Goal: Transaction & Acquisition: Purchase product/service

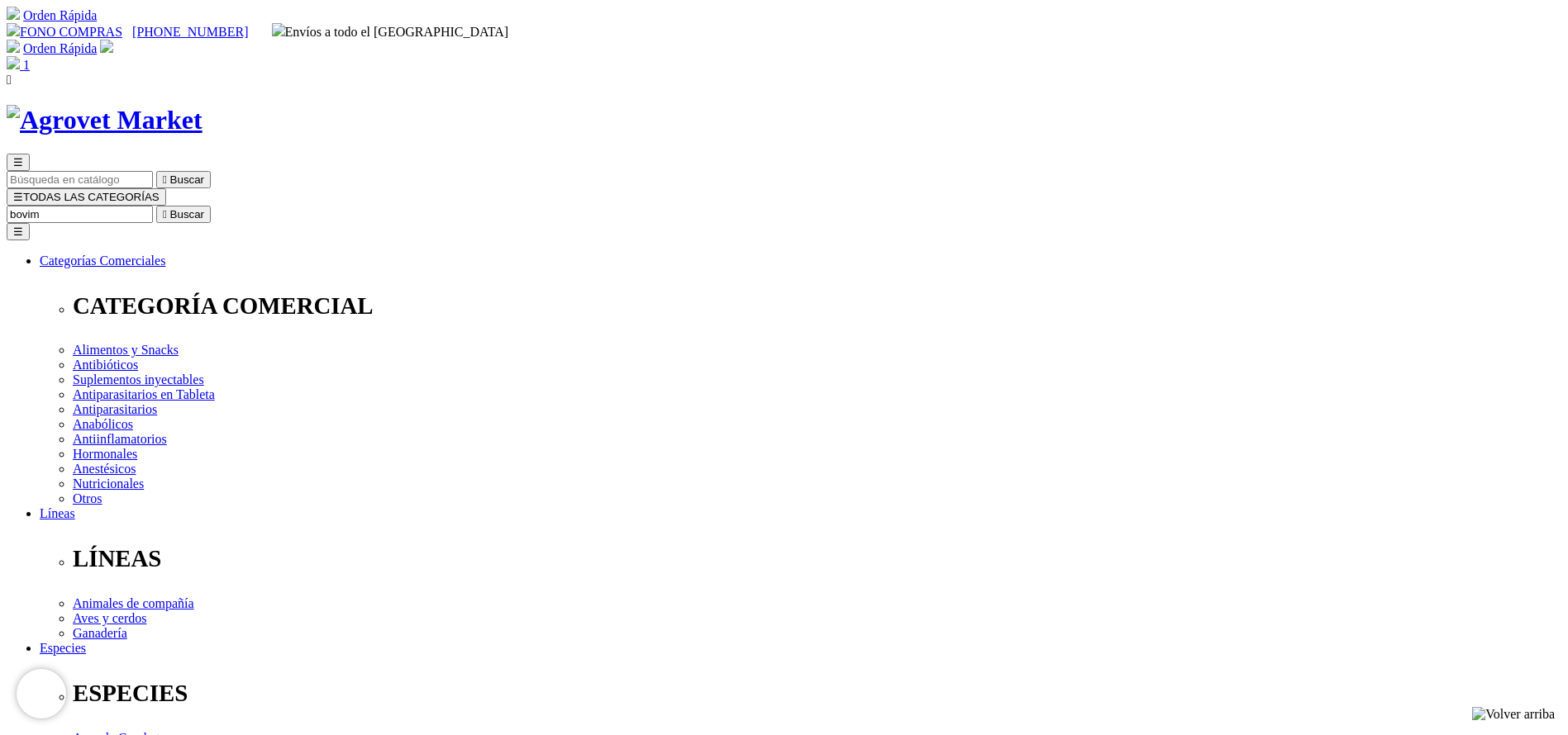
type input "bovim"
click at [157, 205] on button " Buscar" at bounding box center [184, 214] width 54 height 18
copy div "Bovimec®"
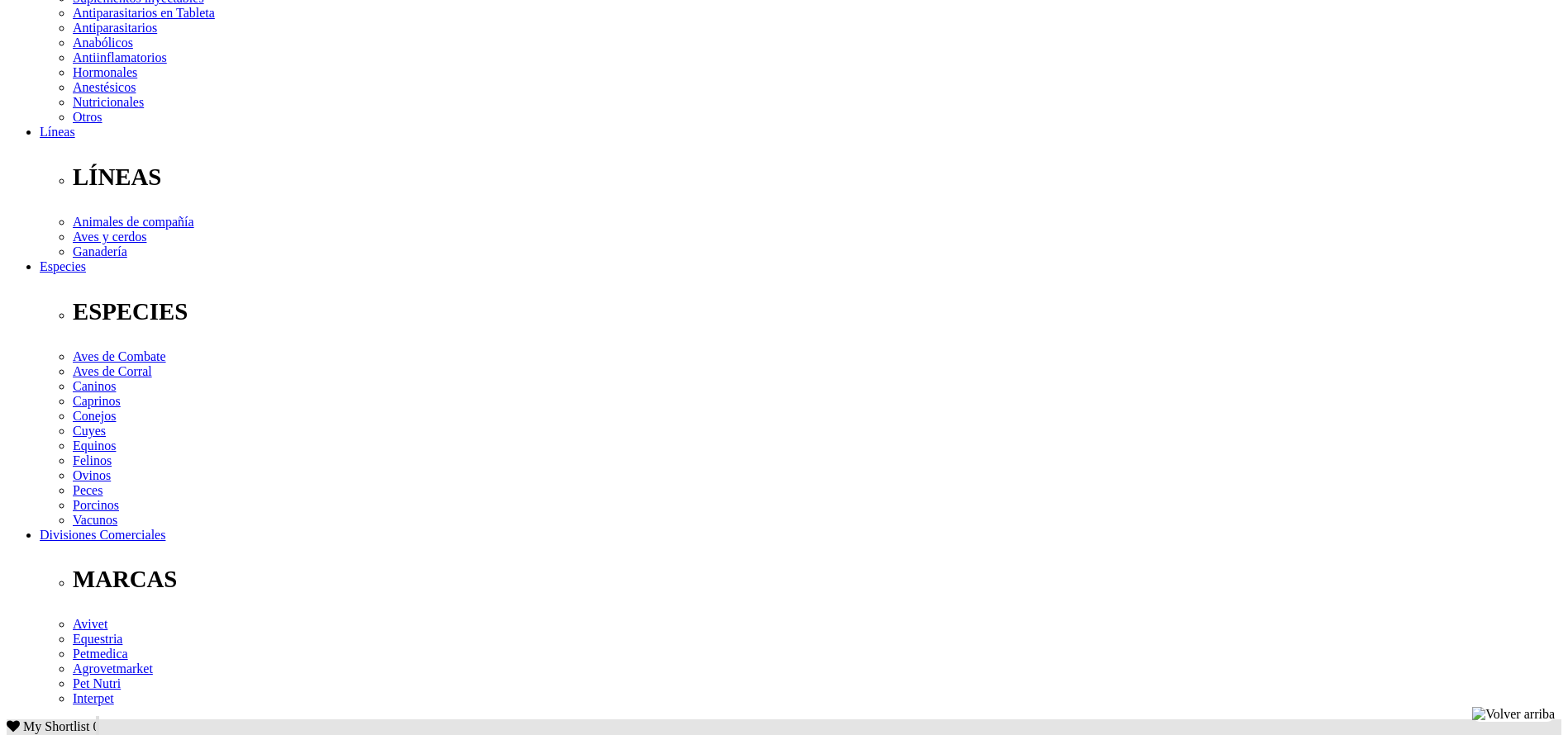
scroll to position [496, 0]
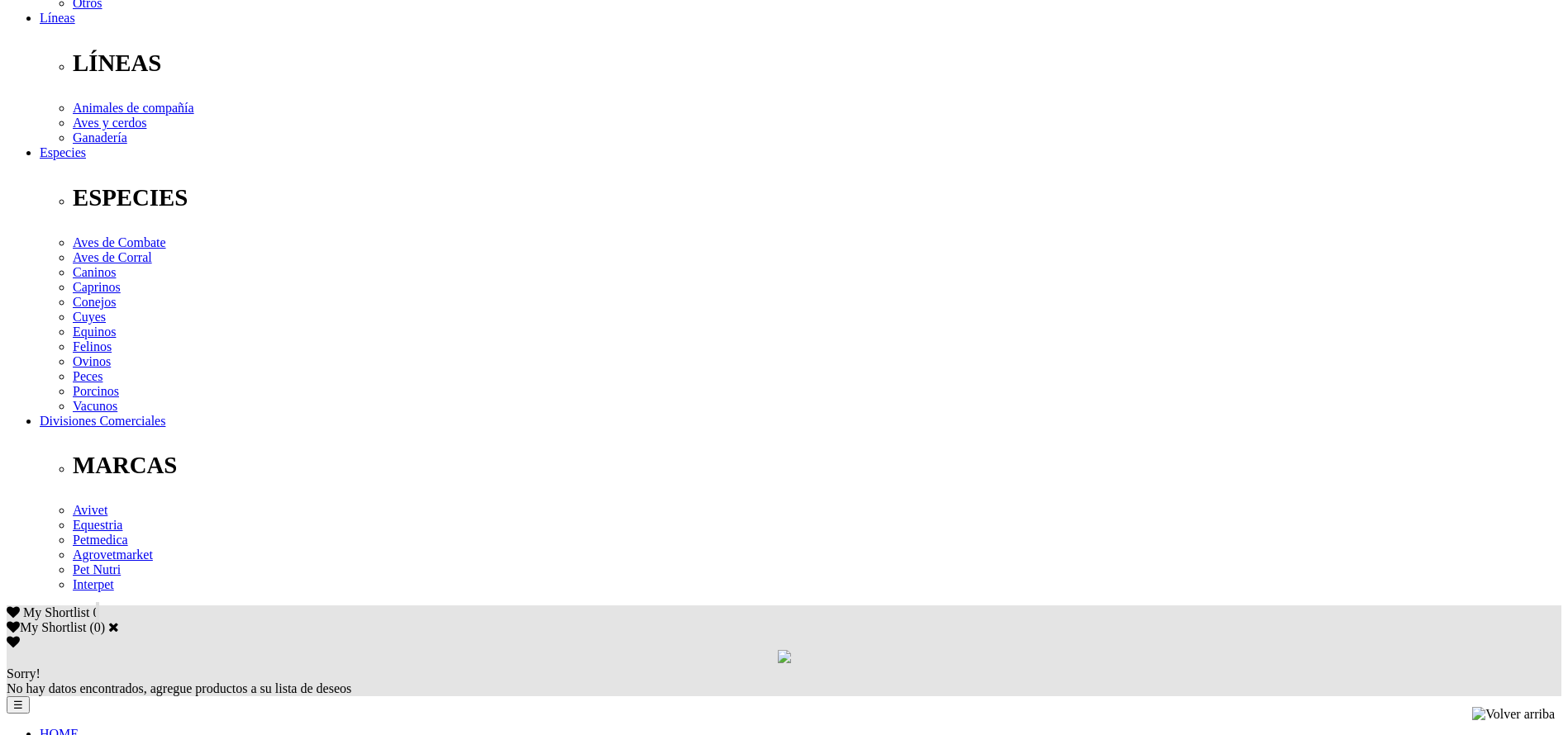
copy div "Tratamiento y control de parásitos internos (nematodos gastrointestinales,pulmo…"
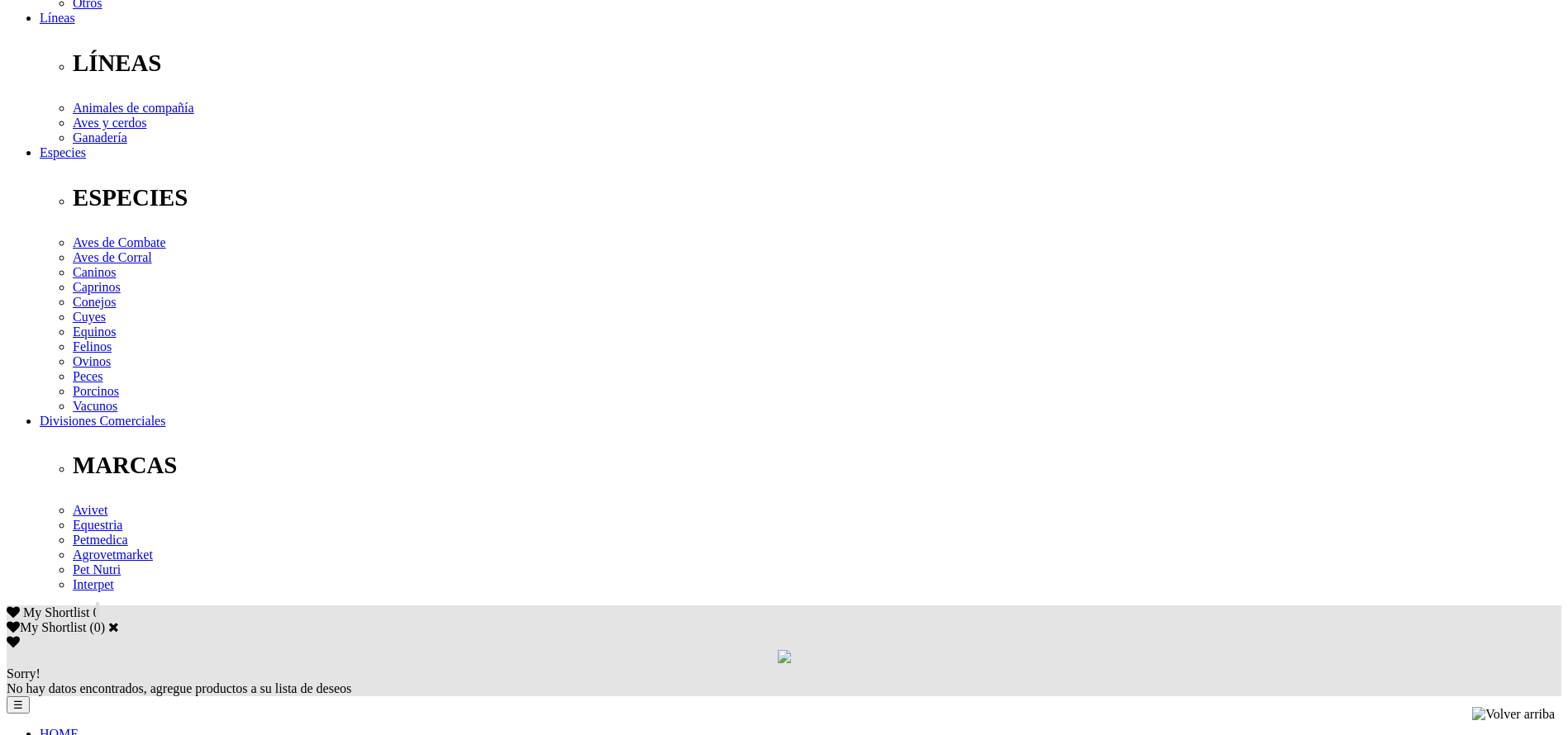
scroll to position [0, 0]
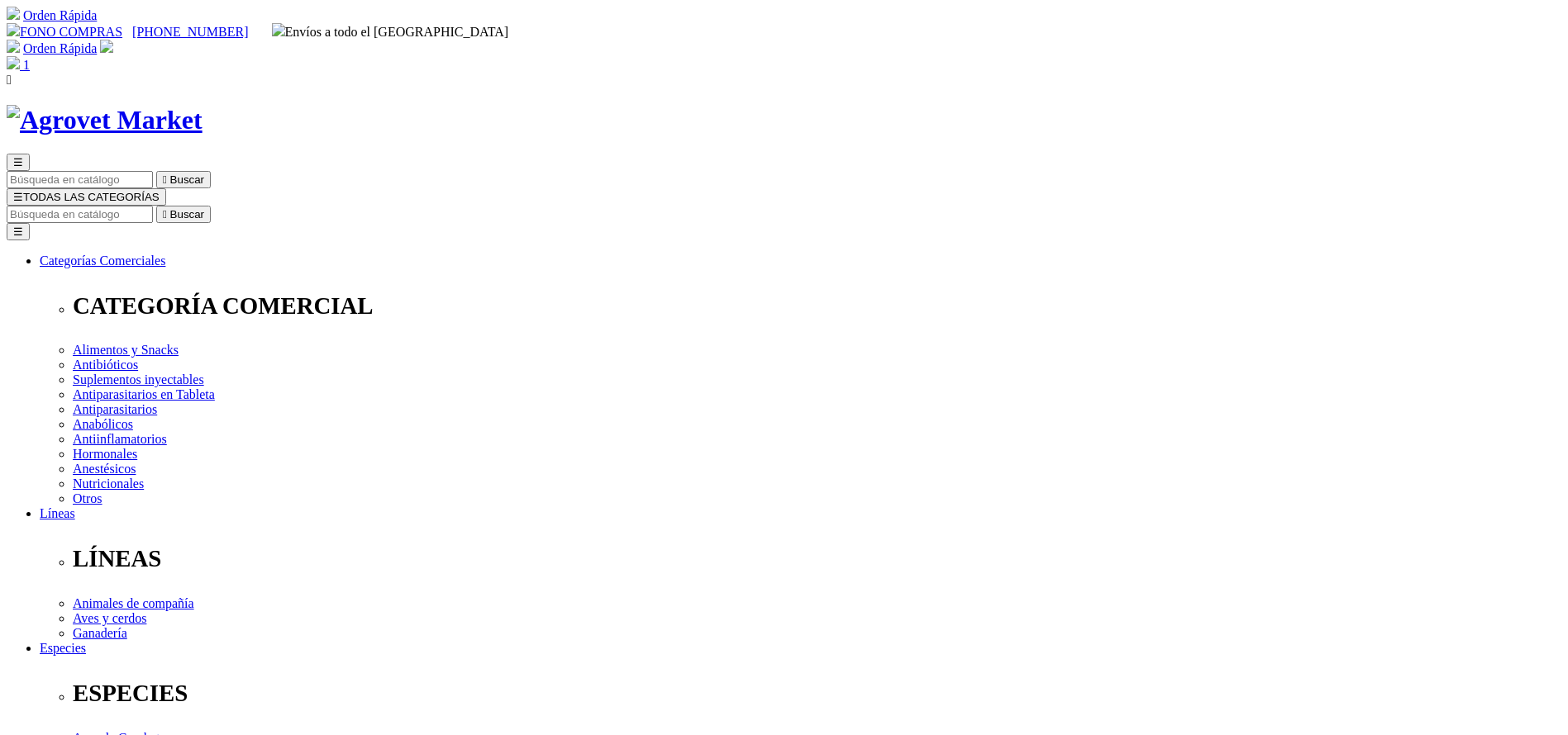
click at [833, 154] on div "☰  Buscar ☰ TODAS LAS CATEGORÍAS  Buscar Toggle navigation ☰ Categorías Comer…" at bounding box center [784, 673] width 1555 height 1039
click at [153, 205] on input "Buscar" at bounding box center [80, 214] width 146 height 18
type input "g"
type input "fenbu"
click at [157, 205] on button " Buscar" at bounding box center [184, 214] width 54 height 18
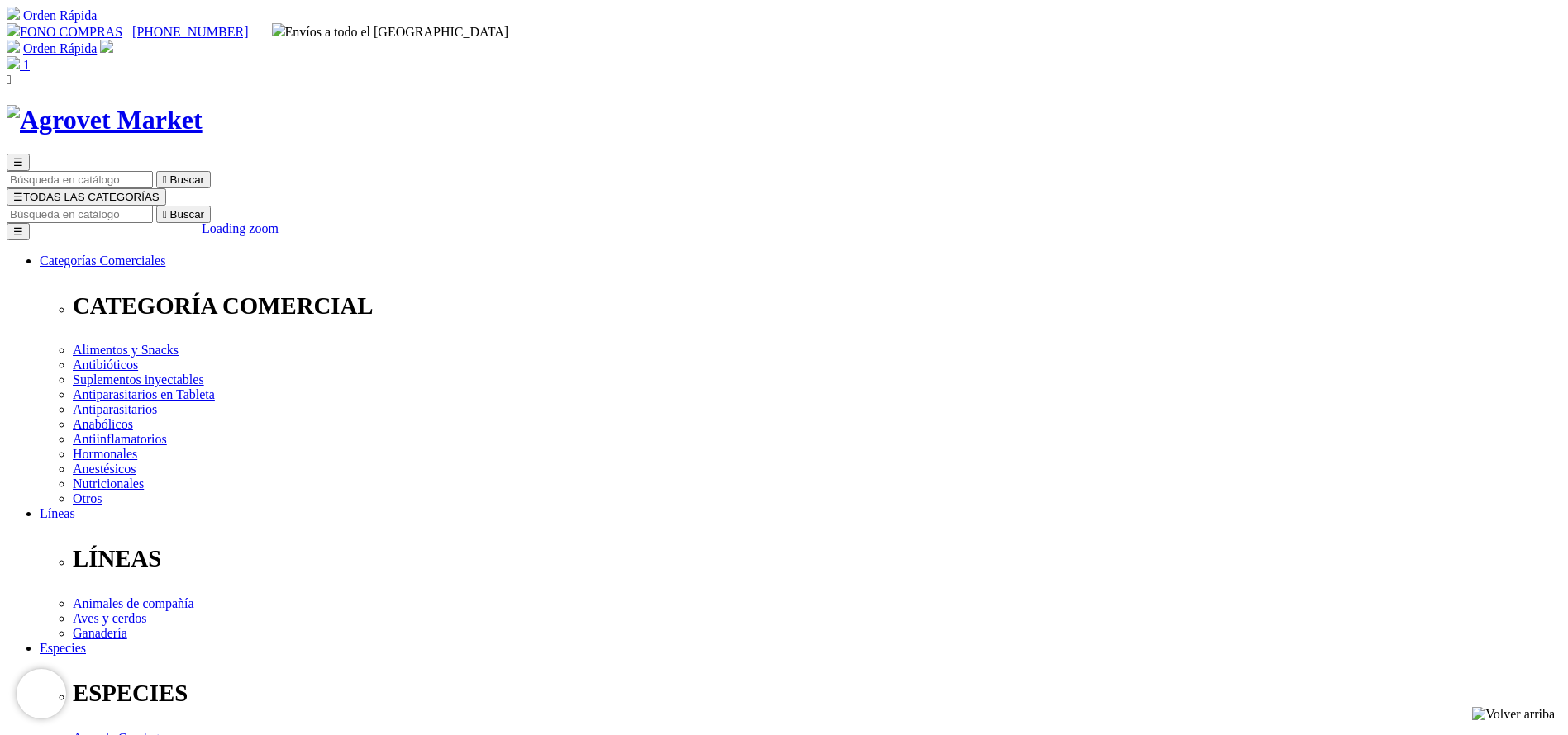
select select "3"
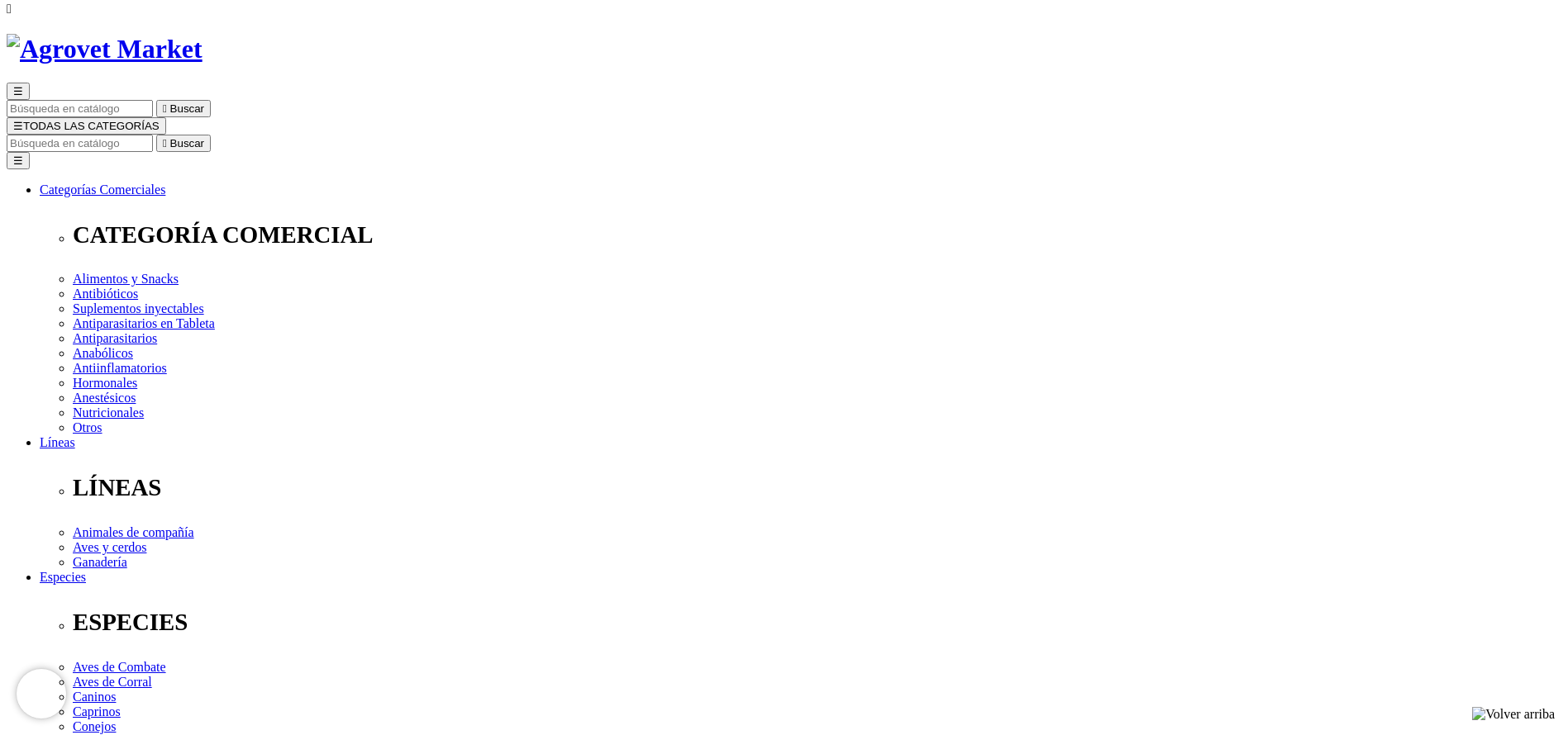
select select "3"
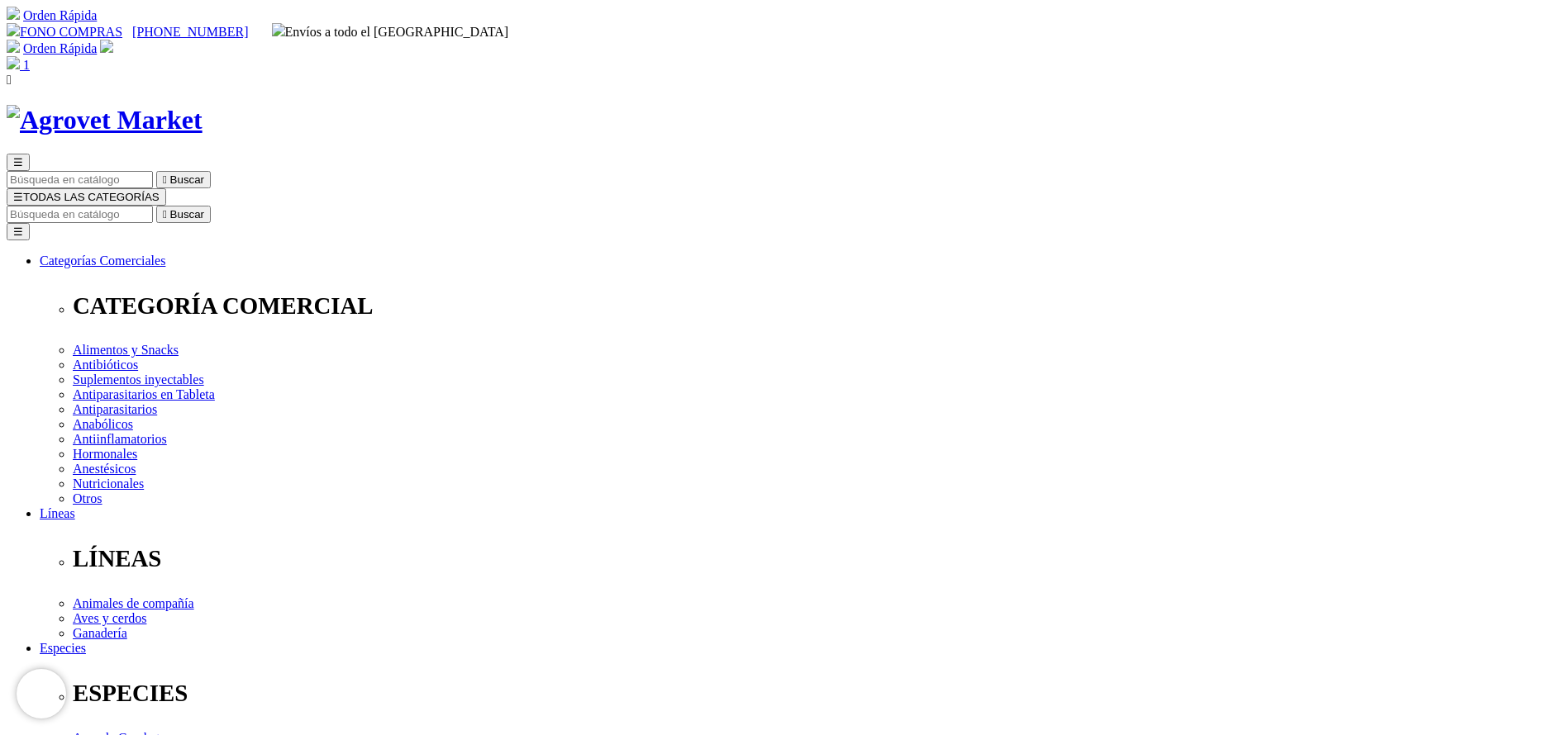
click at [20, 56] on img at bounding box center [13, 63] width 13 height 13
click at [153, 205] on input "Buscar" at bounding box center [80, 214] width 146 height 18
type input "a"
type input "modi"
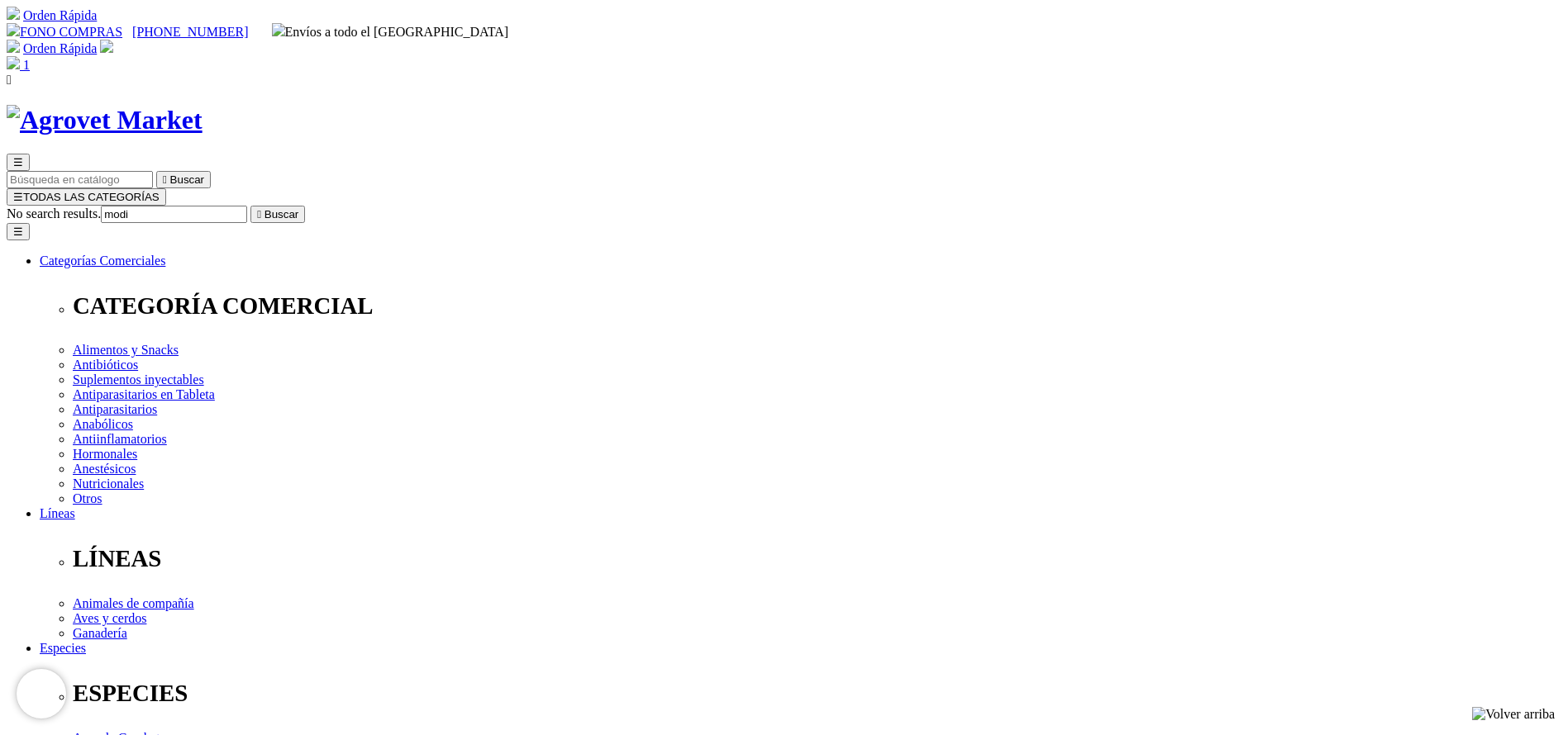
click at [250, 205] on button " Buscar" at bounding box center [278, 214] width 54 height 18
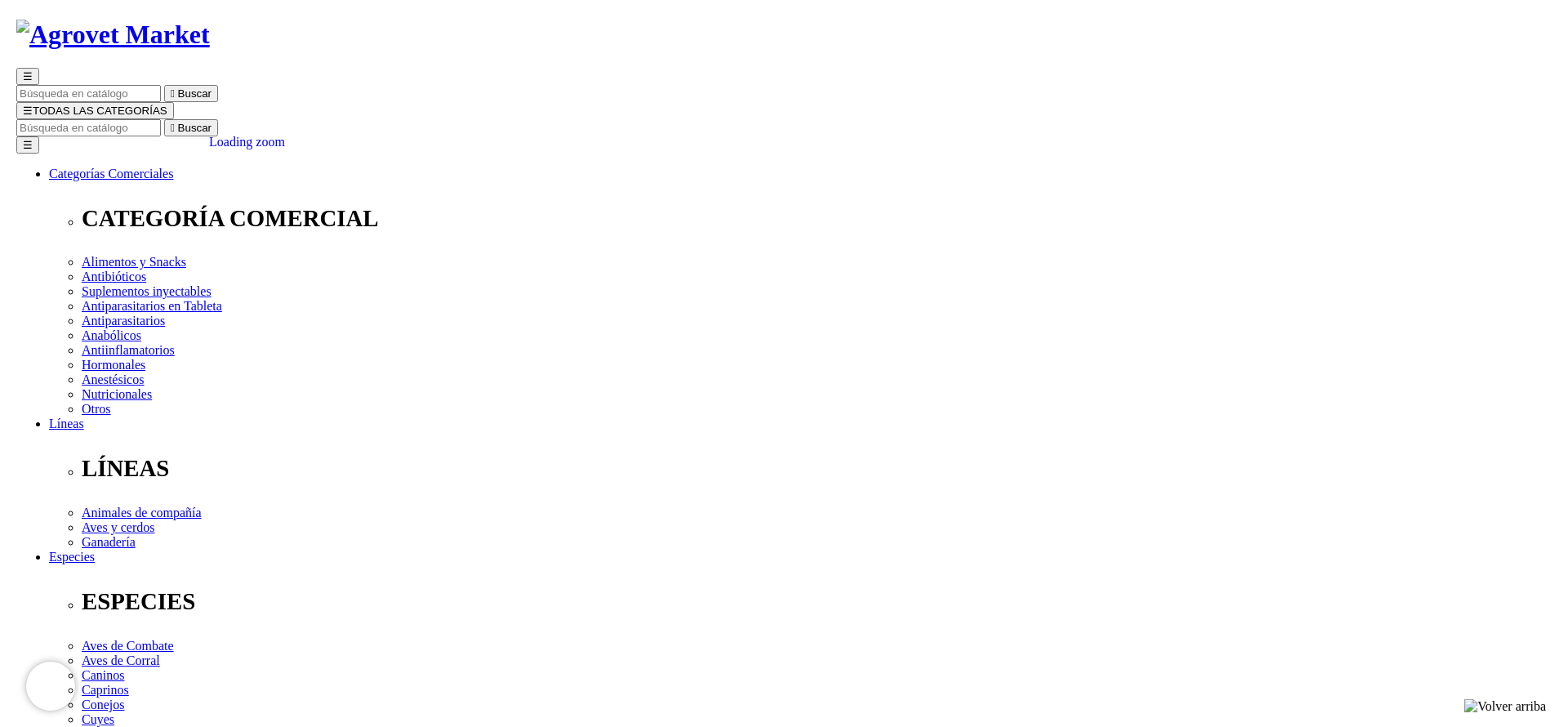
scroll to position [122, 0]
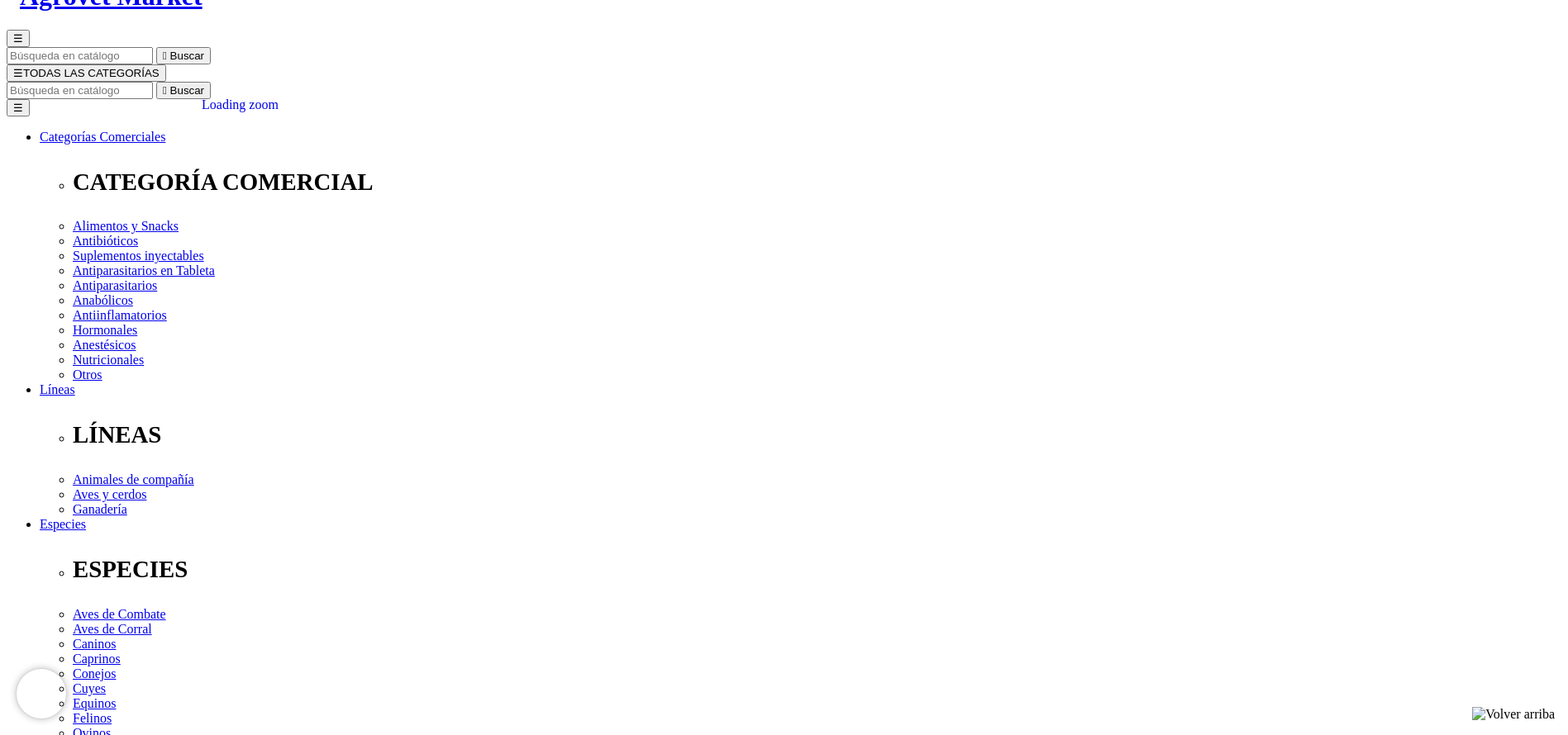
select select "5"
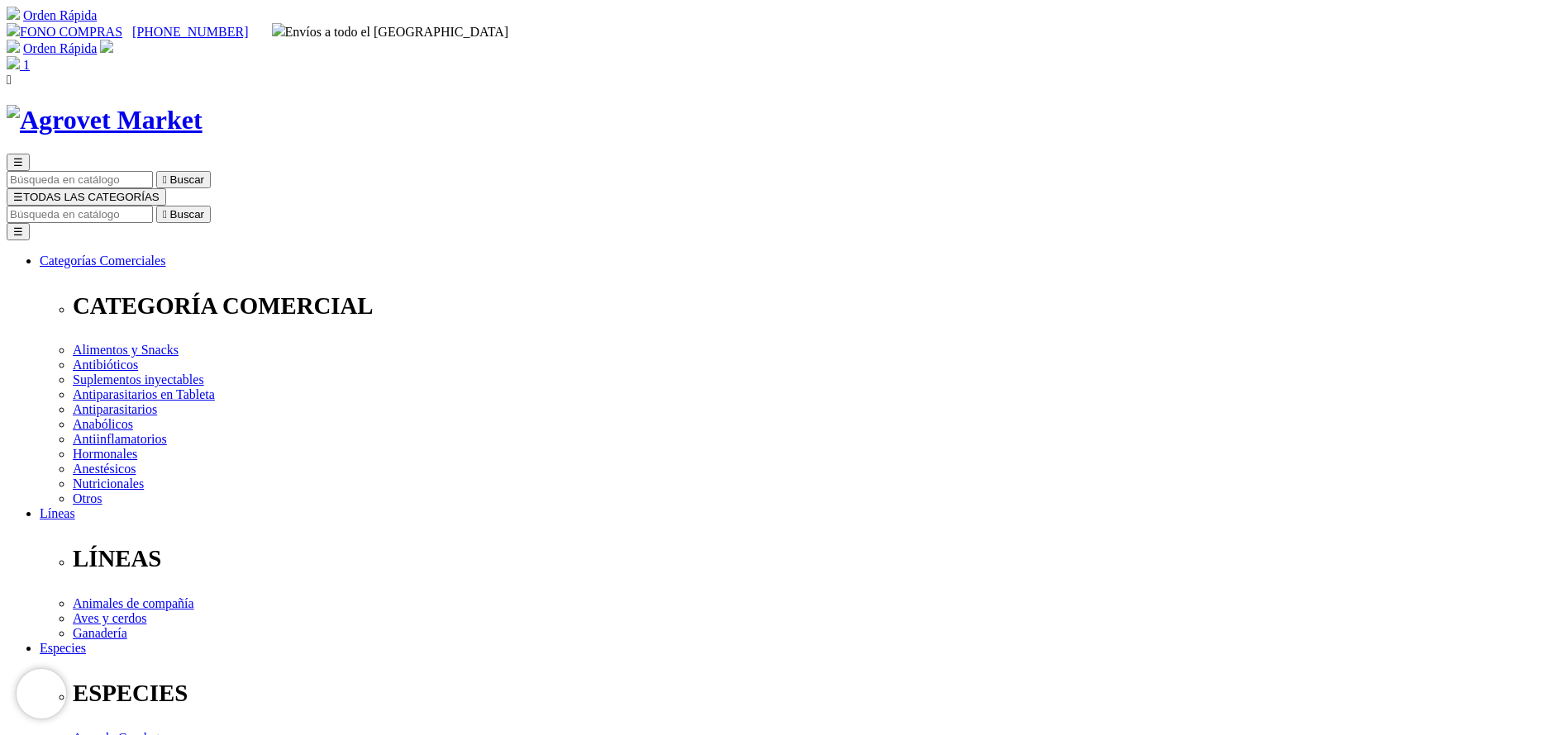
select select "5"
click at [153, 205] on input "Buscar" at bounding box center [80, 214] width 146 height 18
type input "hema"
click at [157, 205] on button " Buscar" at bounding box center [184, 214] width 54 height 18
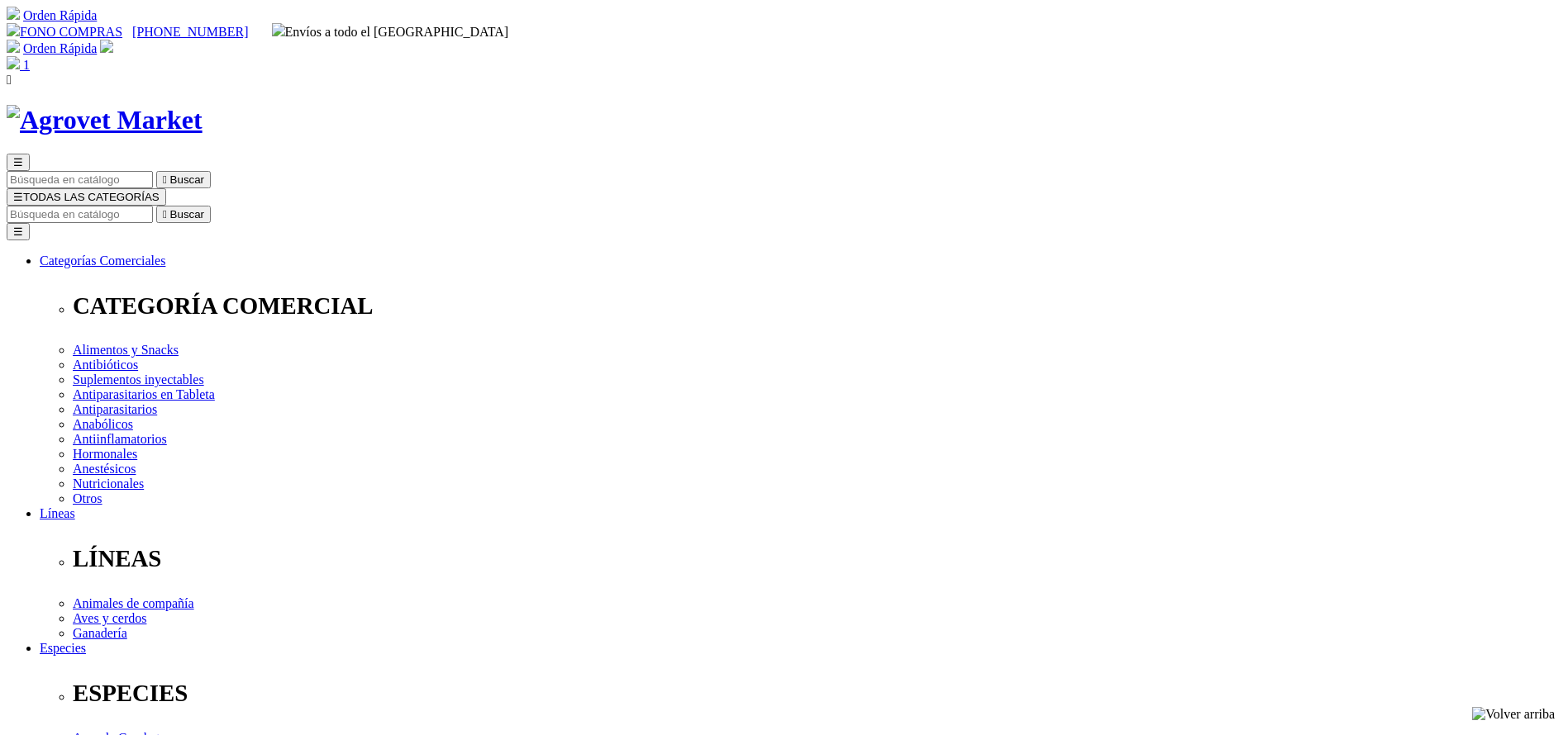
select select "5"
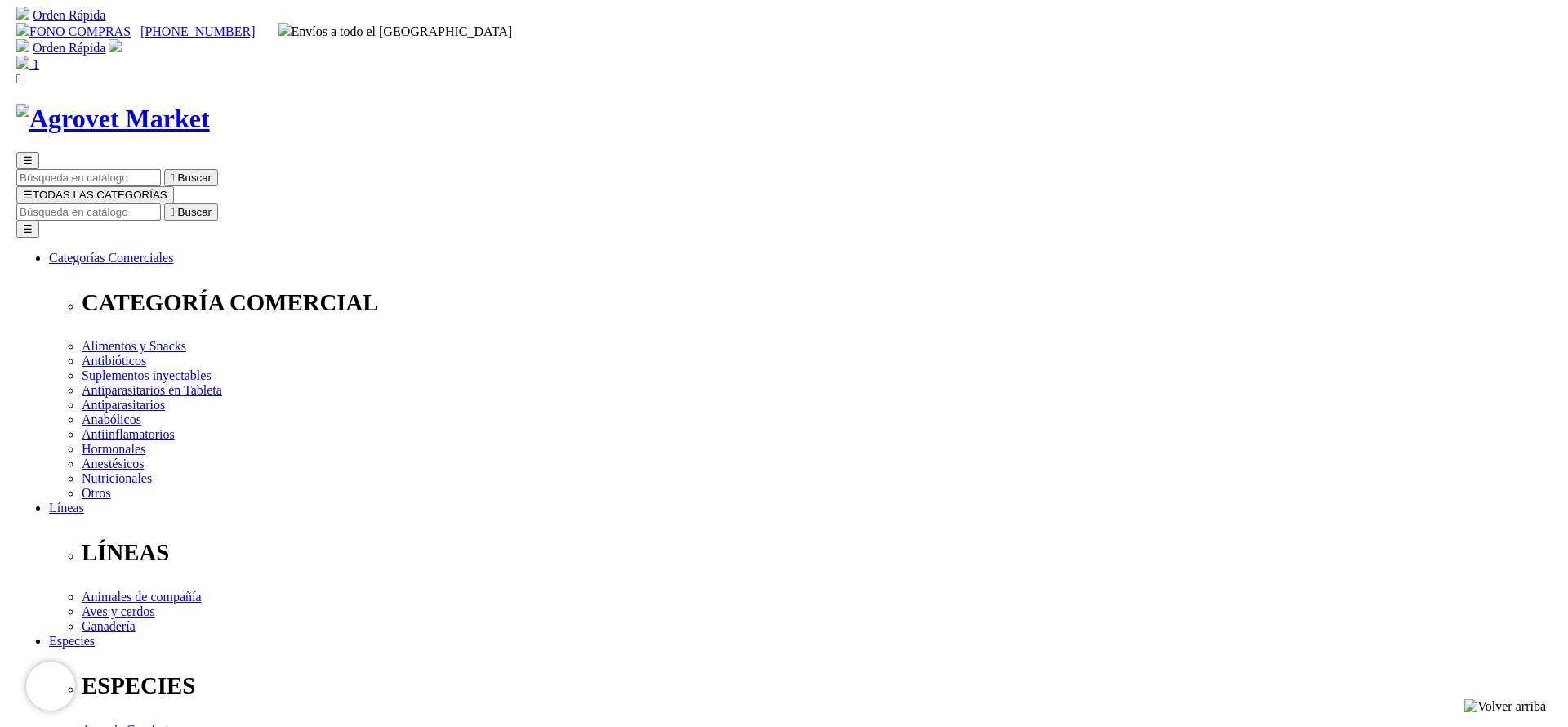
scroll to position [122, 0]
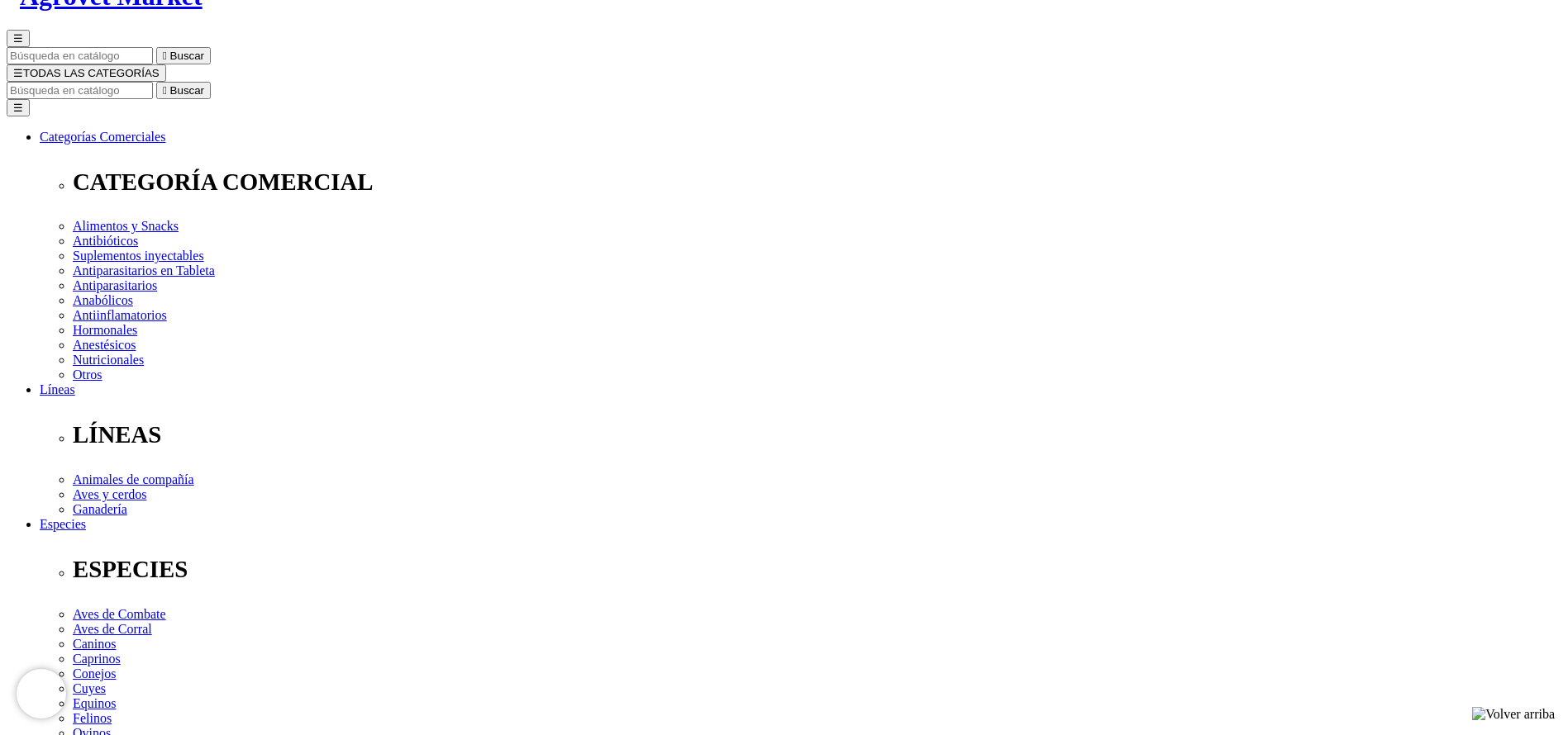
select select "5"
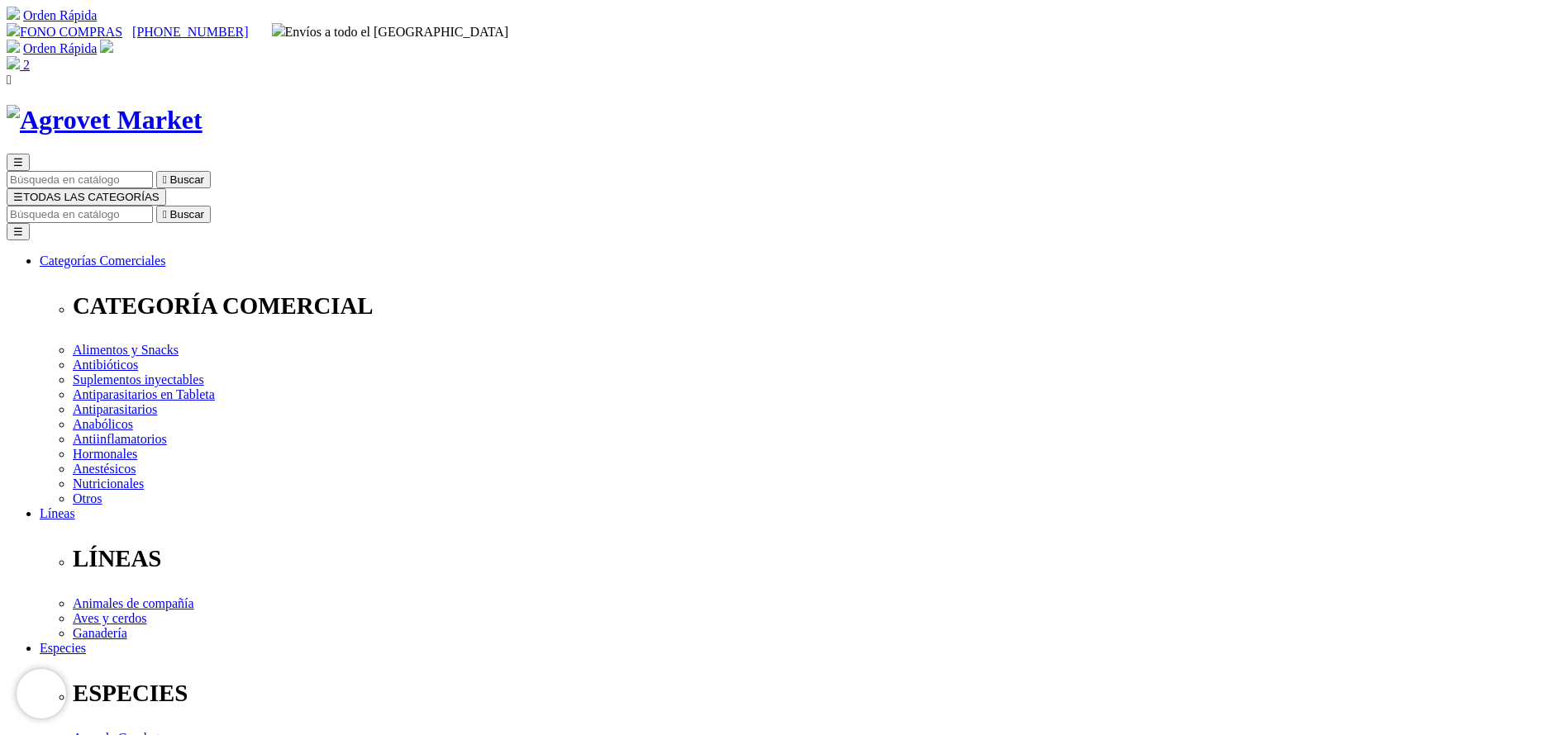
click at [153, 205] on input "Buscar" at bounding box center [80, 214] width 146 height 18
select select "5"
type input "bovime"
click at [157, 205] on button " Buscar" at bounding box center [184, 214] width 54 height 18
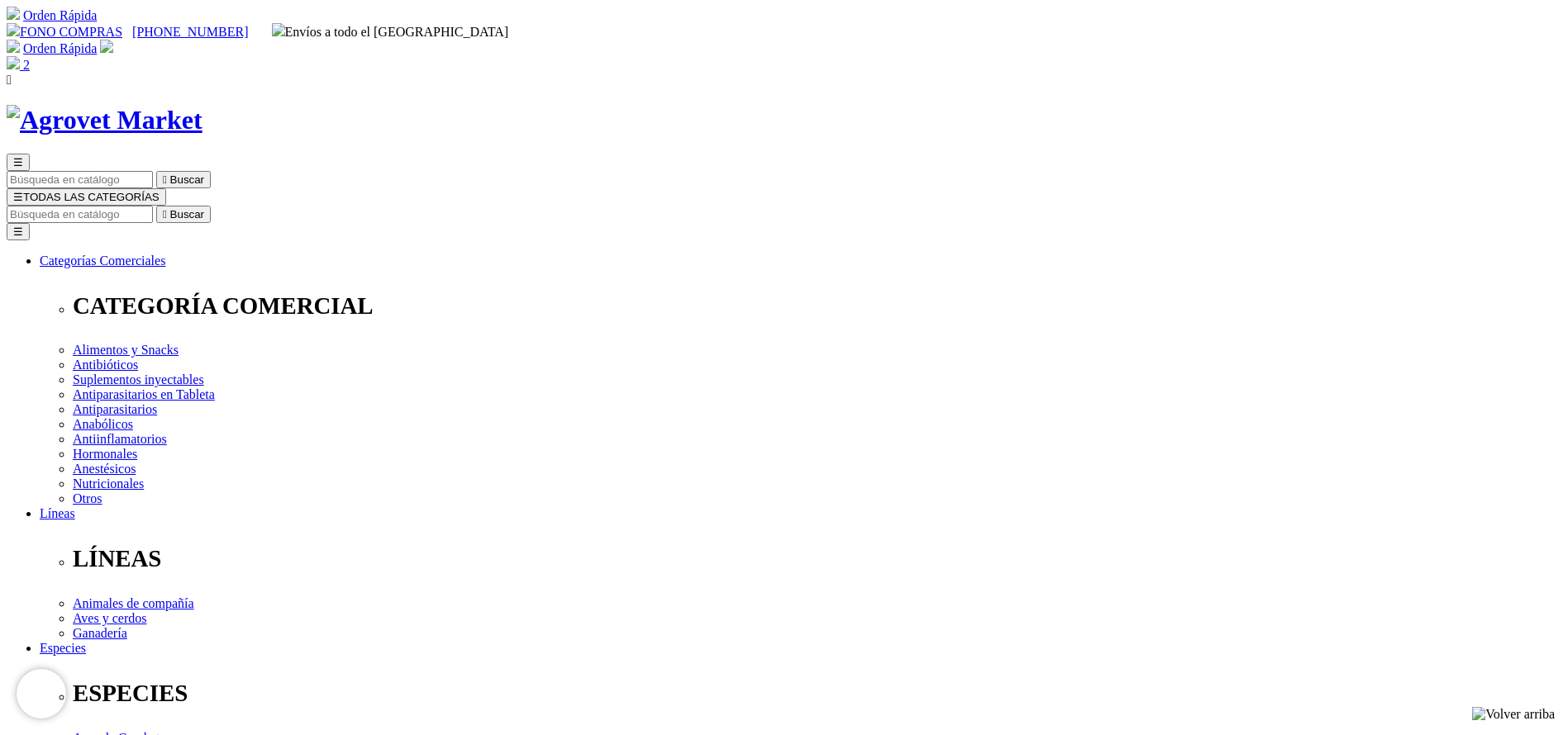
select select "331"
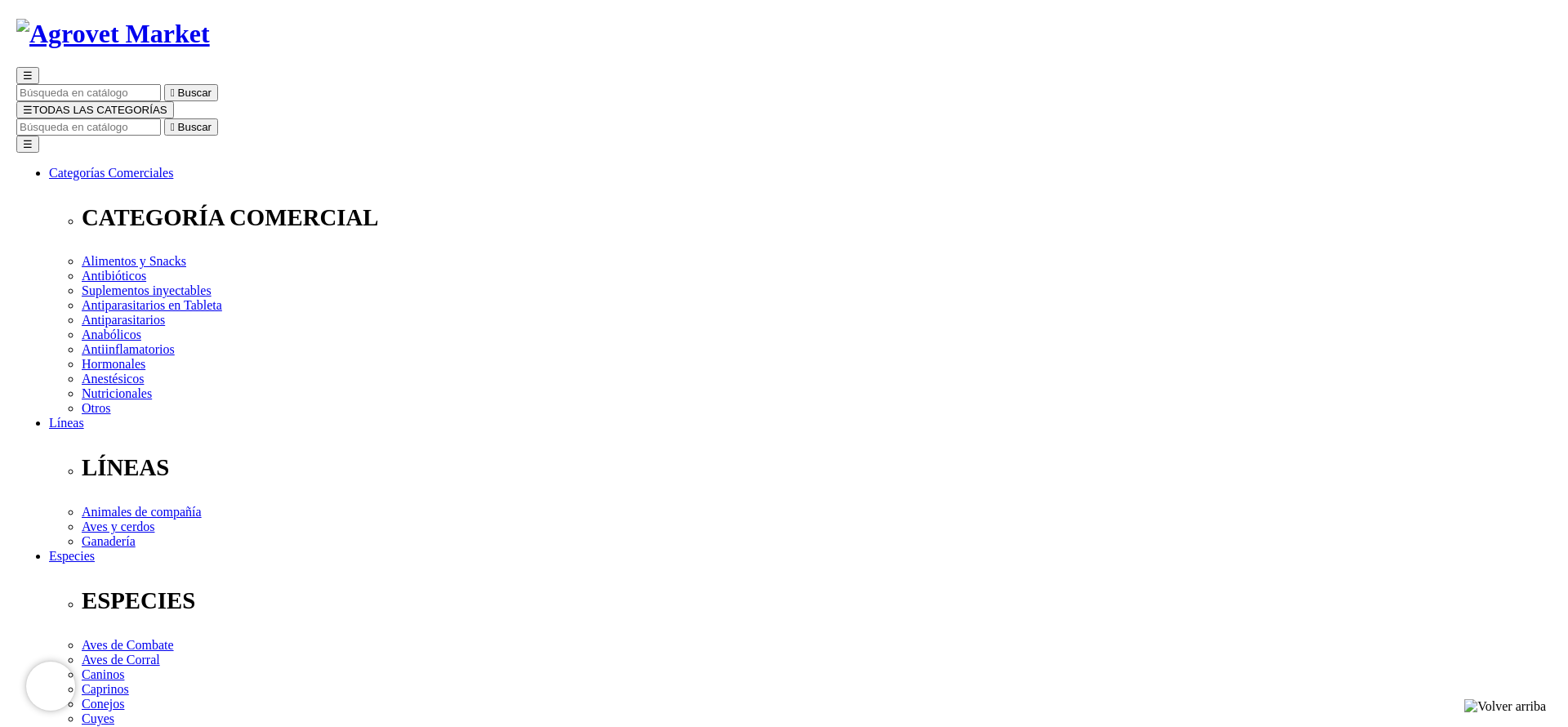
scroll to position [122, 0]
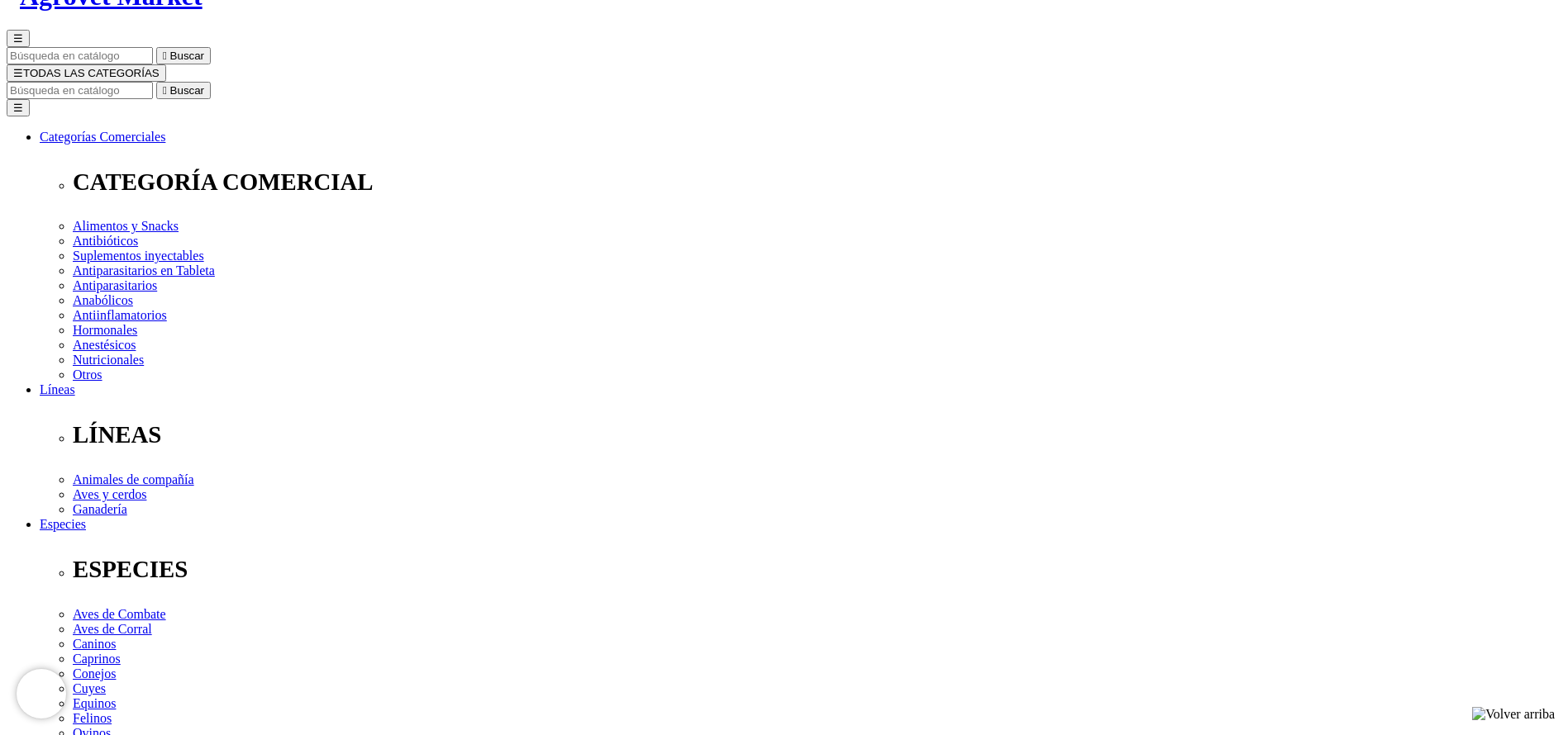
select select "331"
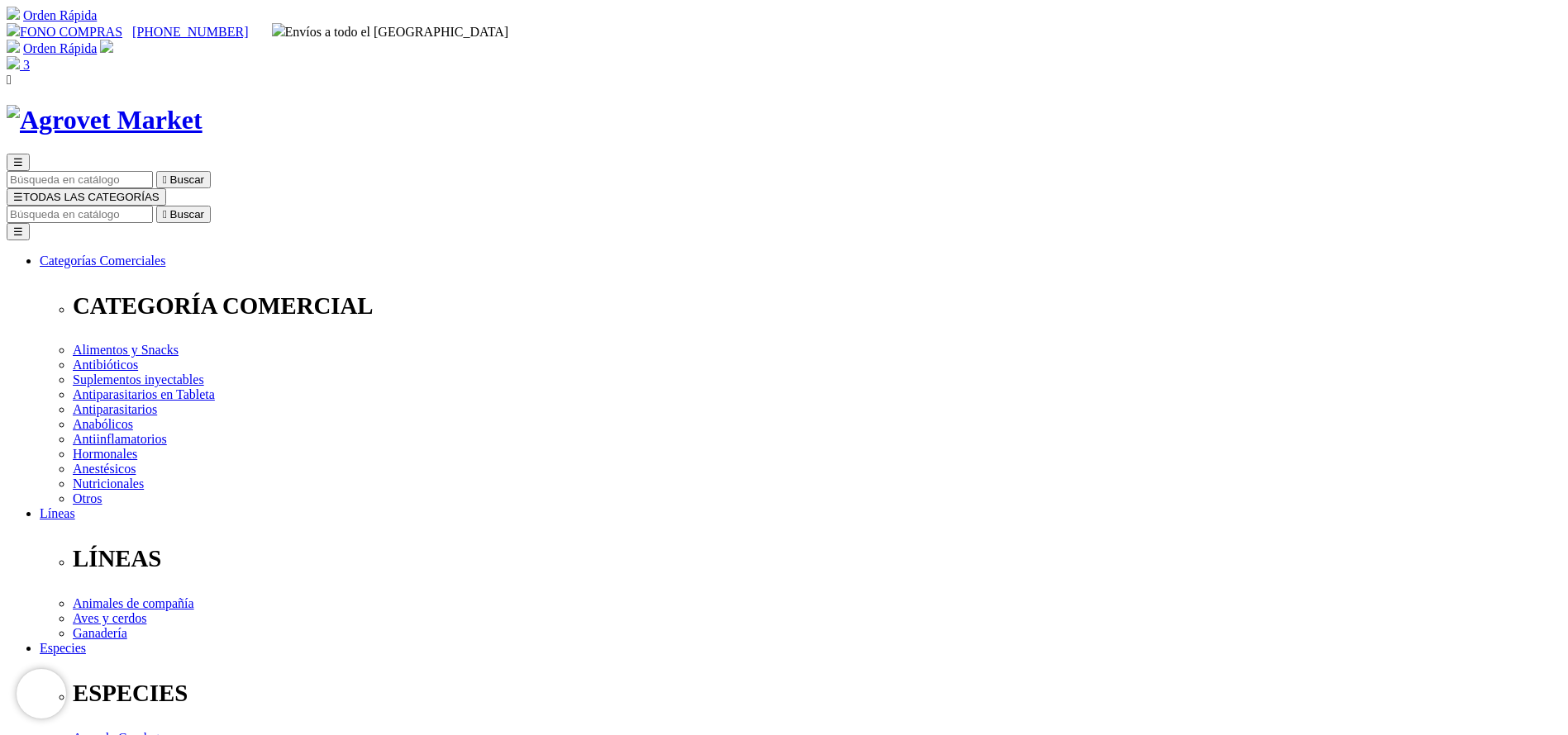
click at [153, 205] on input "Buscar" at bounding box center [80, 214] width 146 height 18
select select "331"
click at [153, 205] on input "Buscar" at bounding box center [80, 214] width 146 height 18
type input "cato"
click at [157, 205] on button " Buscar" at bounding box center [184, 214] width 54 height 18
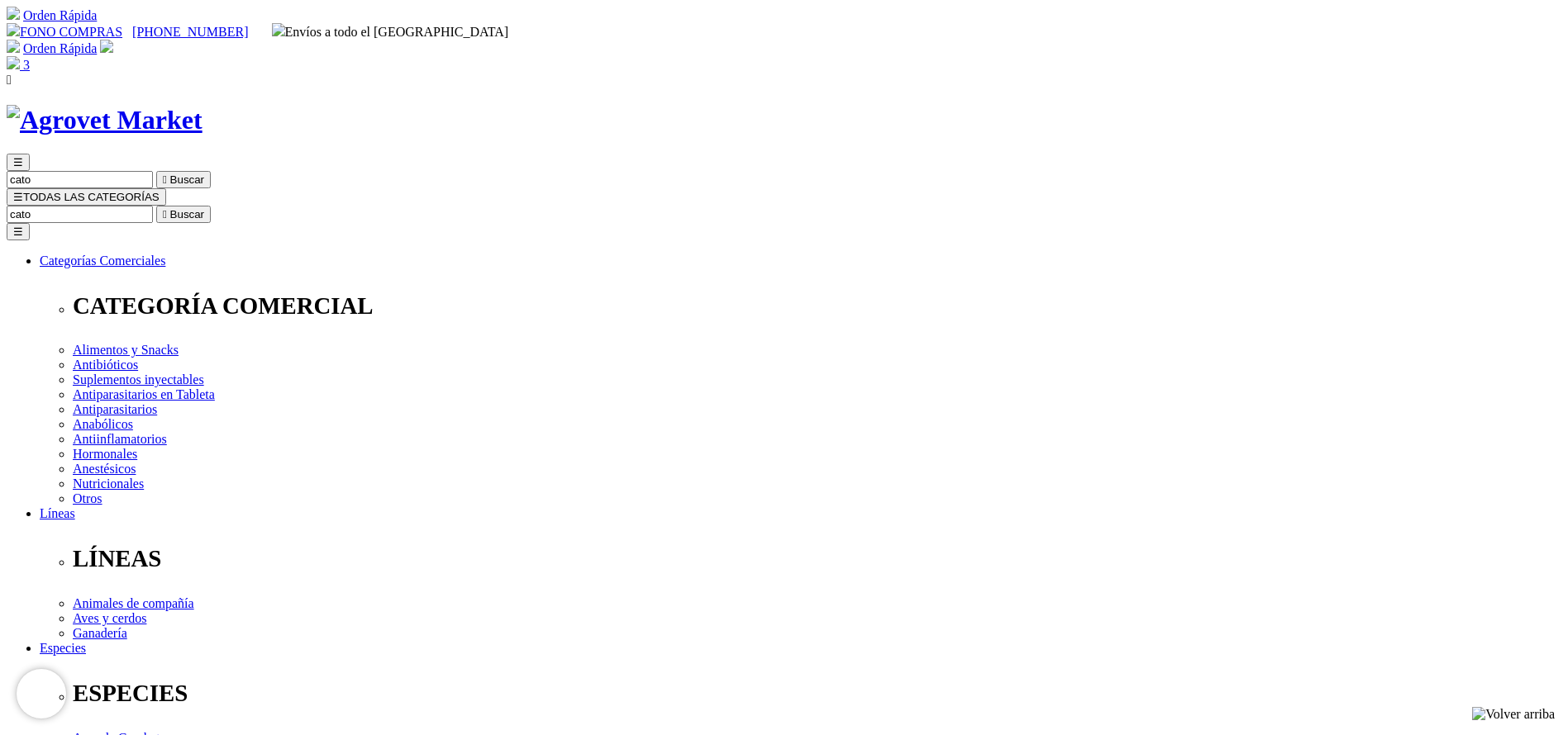
select select "5"
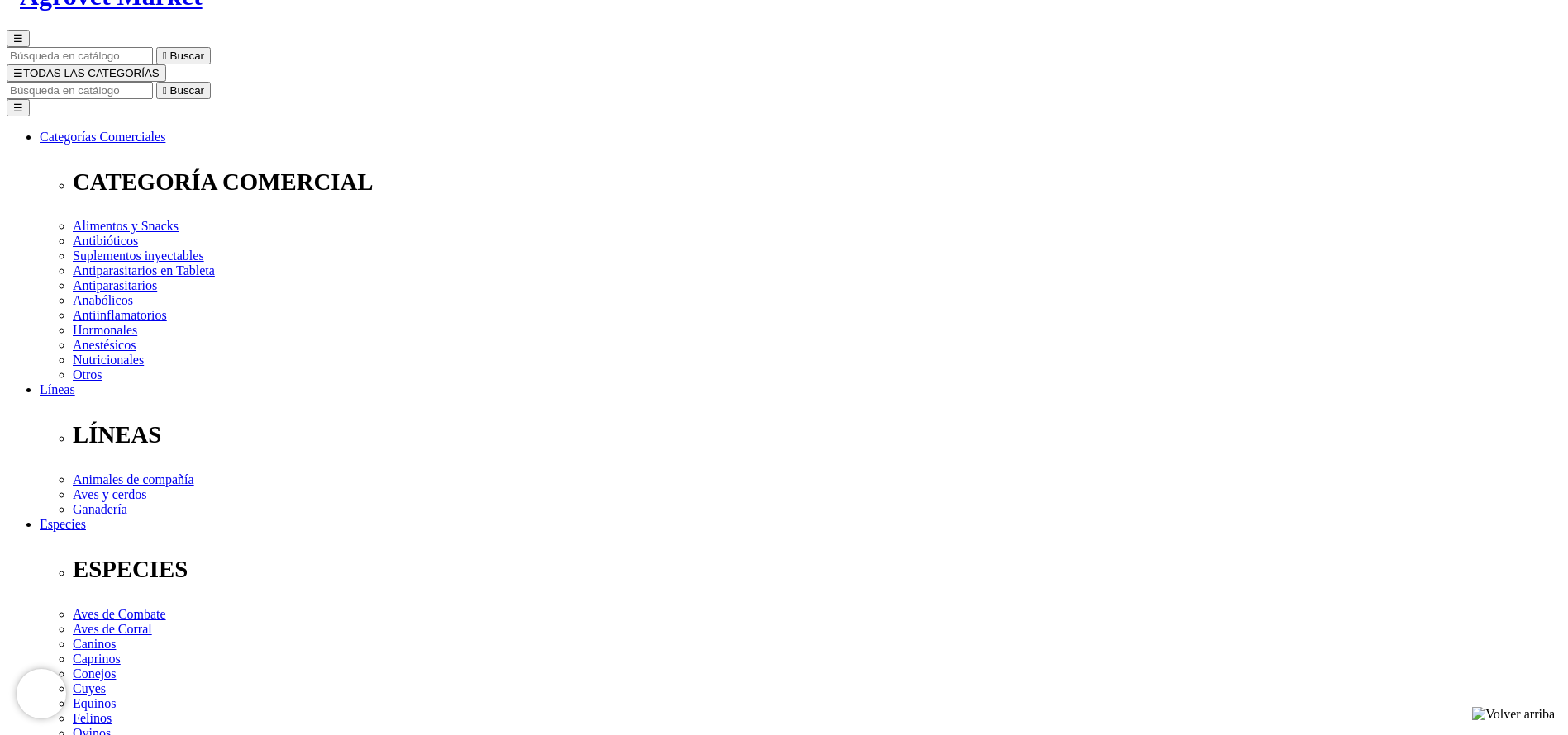
select select "5"
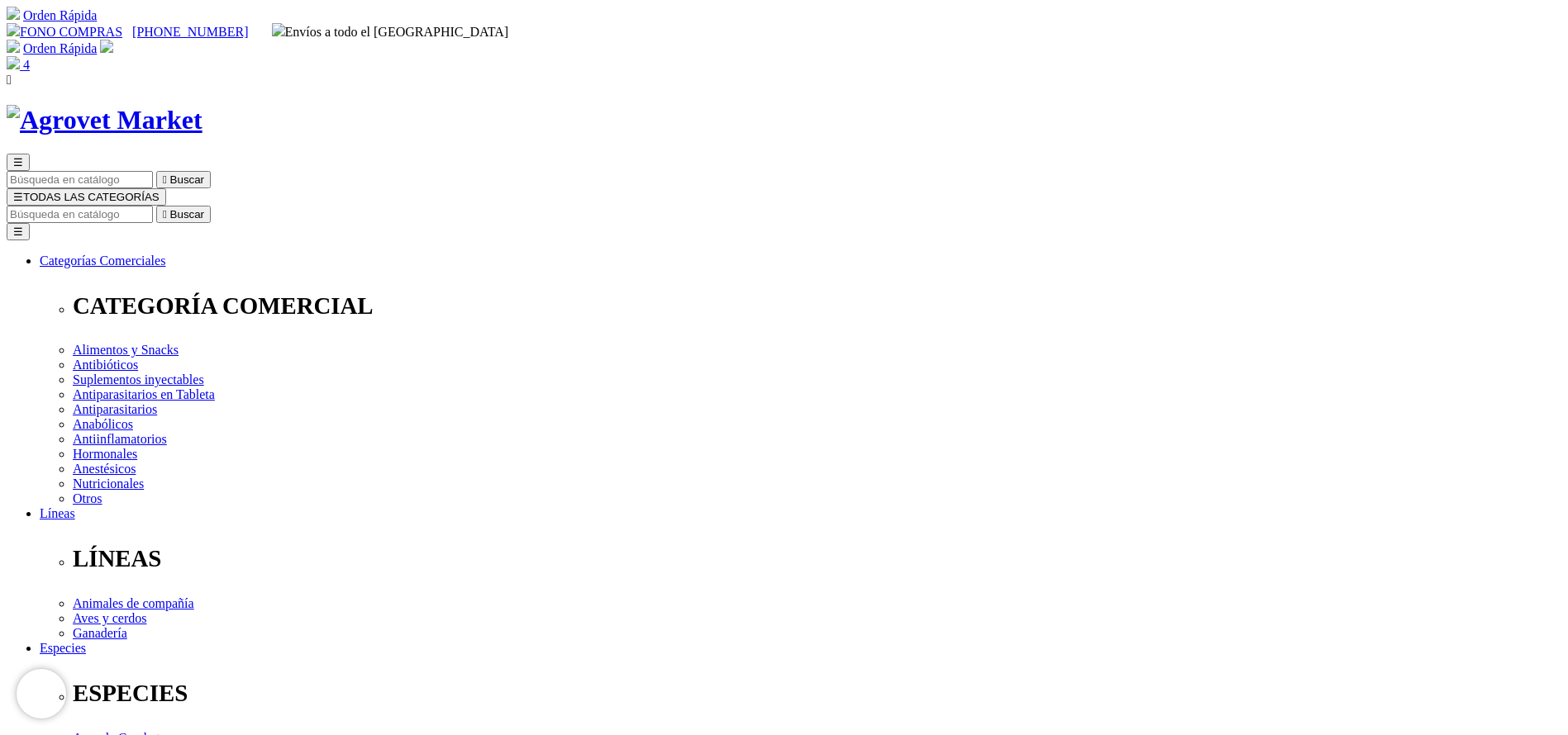
select select "5"
drag, startPoint x: 865, startPoint y: 88, endPoint x: 851, endPoint y: 96, distance: 16.1
click at [153, 205] on input "Buscar" at bounding box center [80, 214] width 146 height 18
type input "adefor"
click at [250, 205] on button " Buscar" at bounding box center [278, 214] width 54 height 18
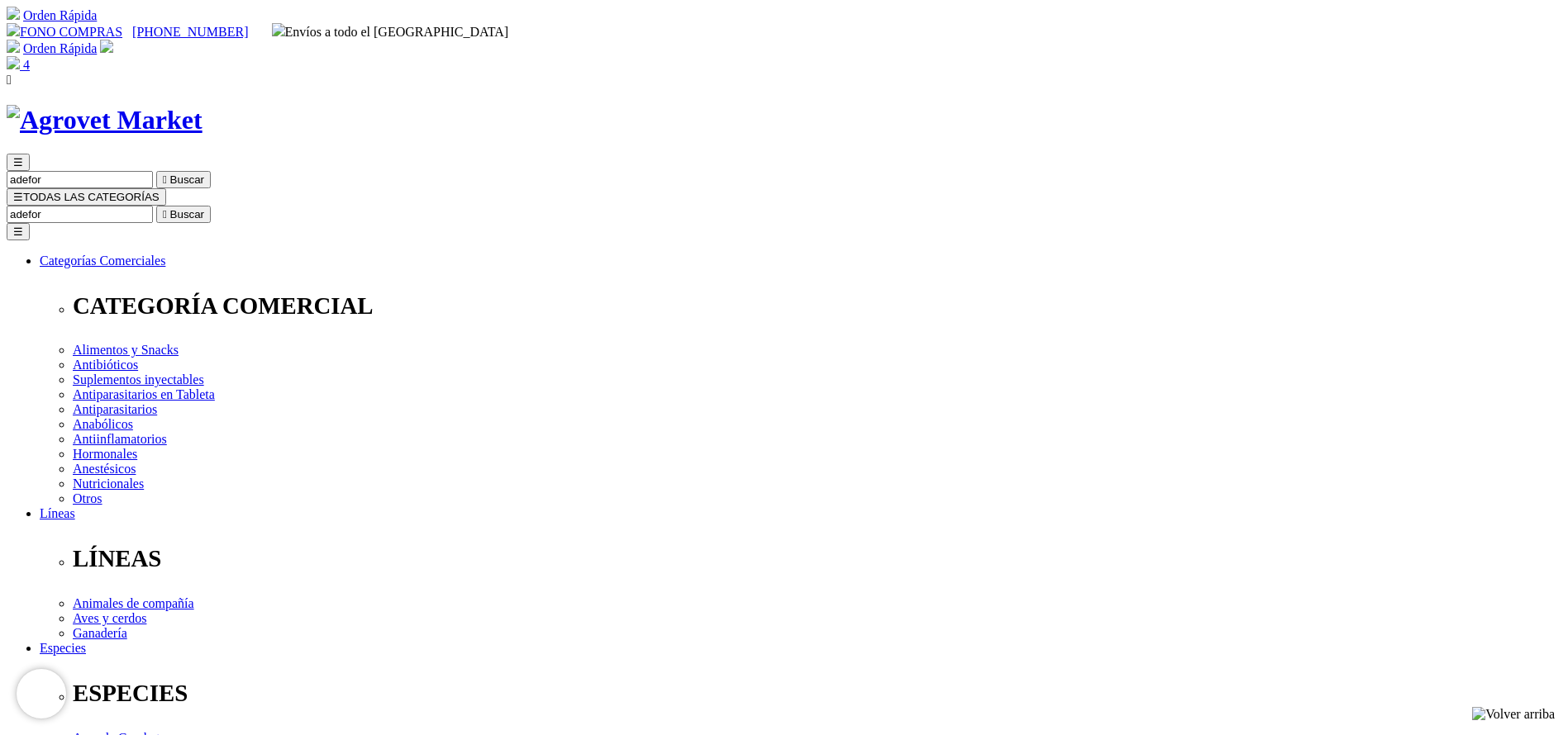
select select "5"
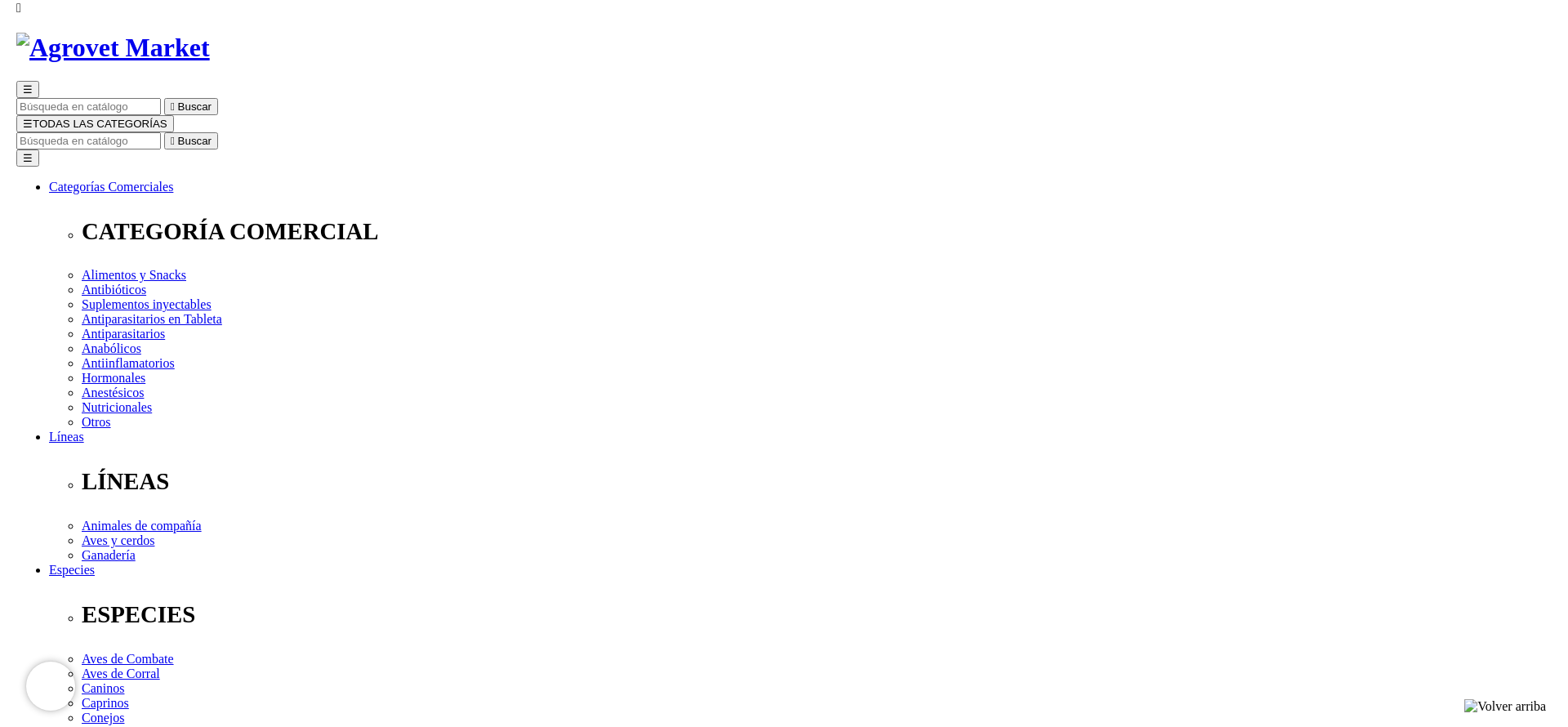
scroll to position [122, 0]
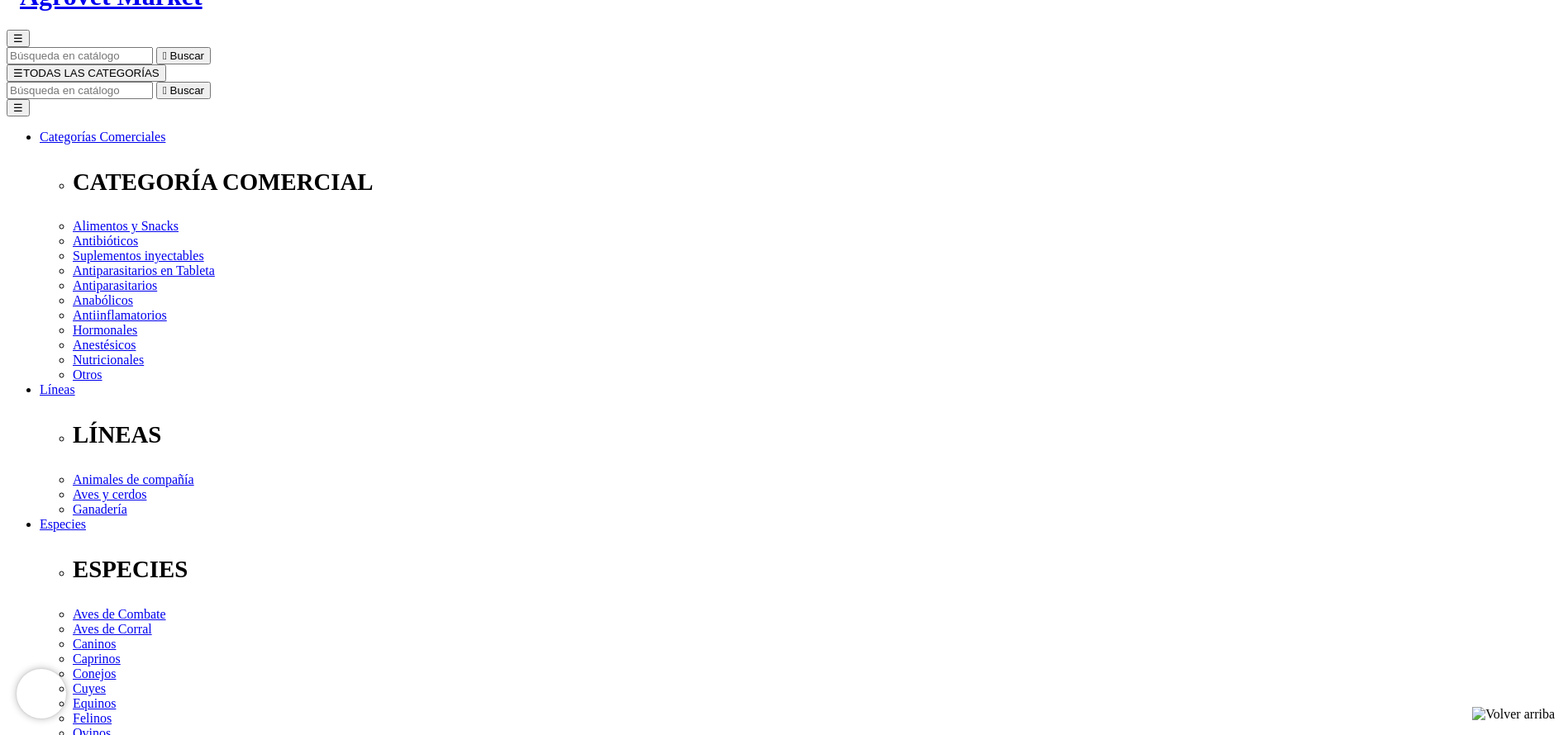
select select "5"
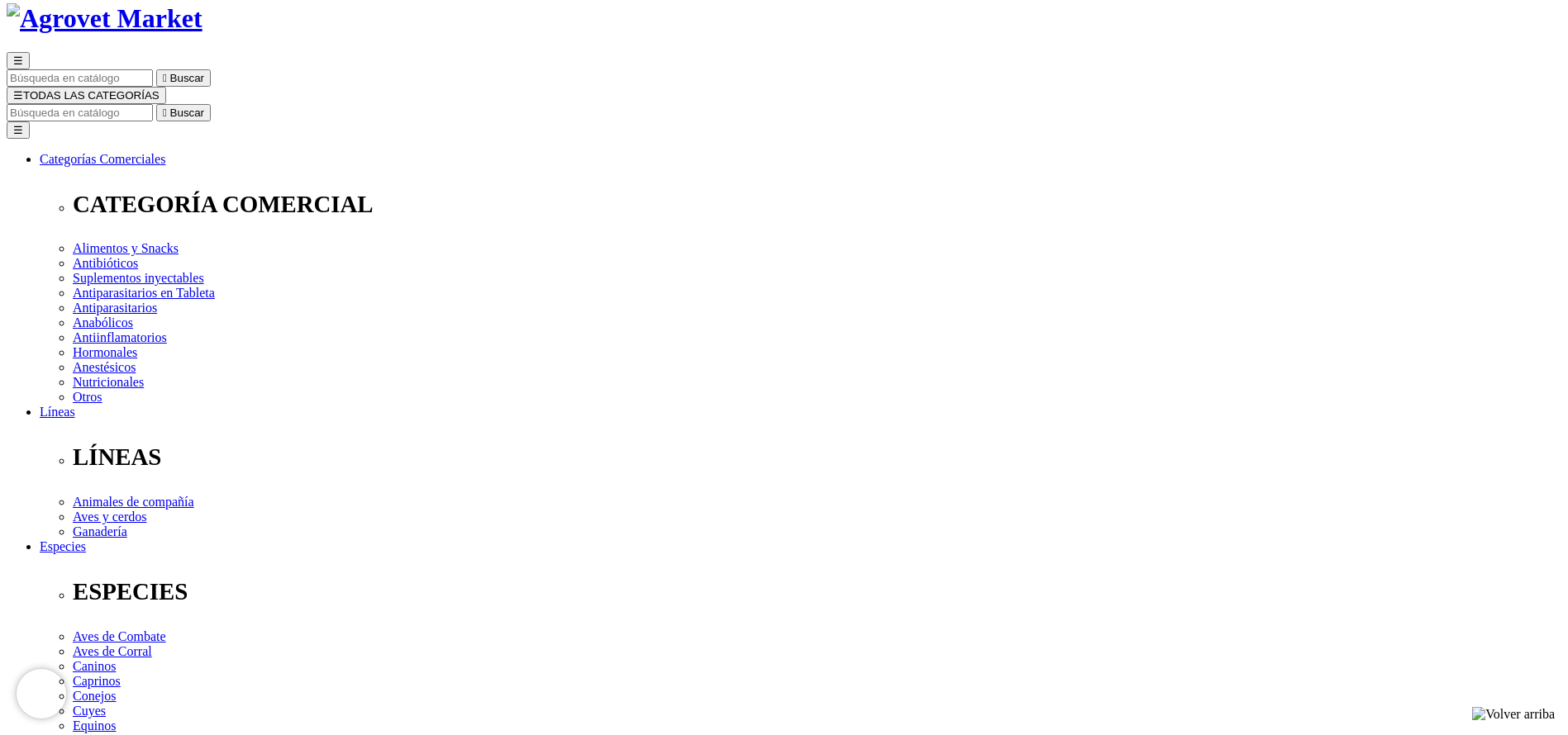
scroll to position [47, 0]
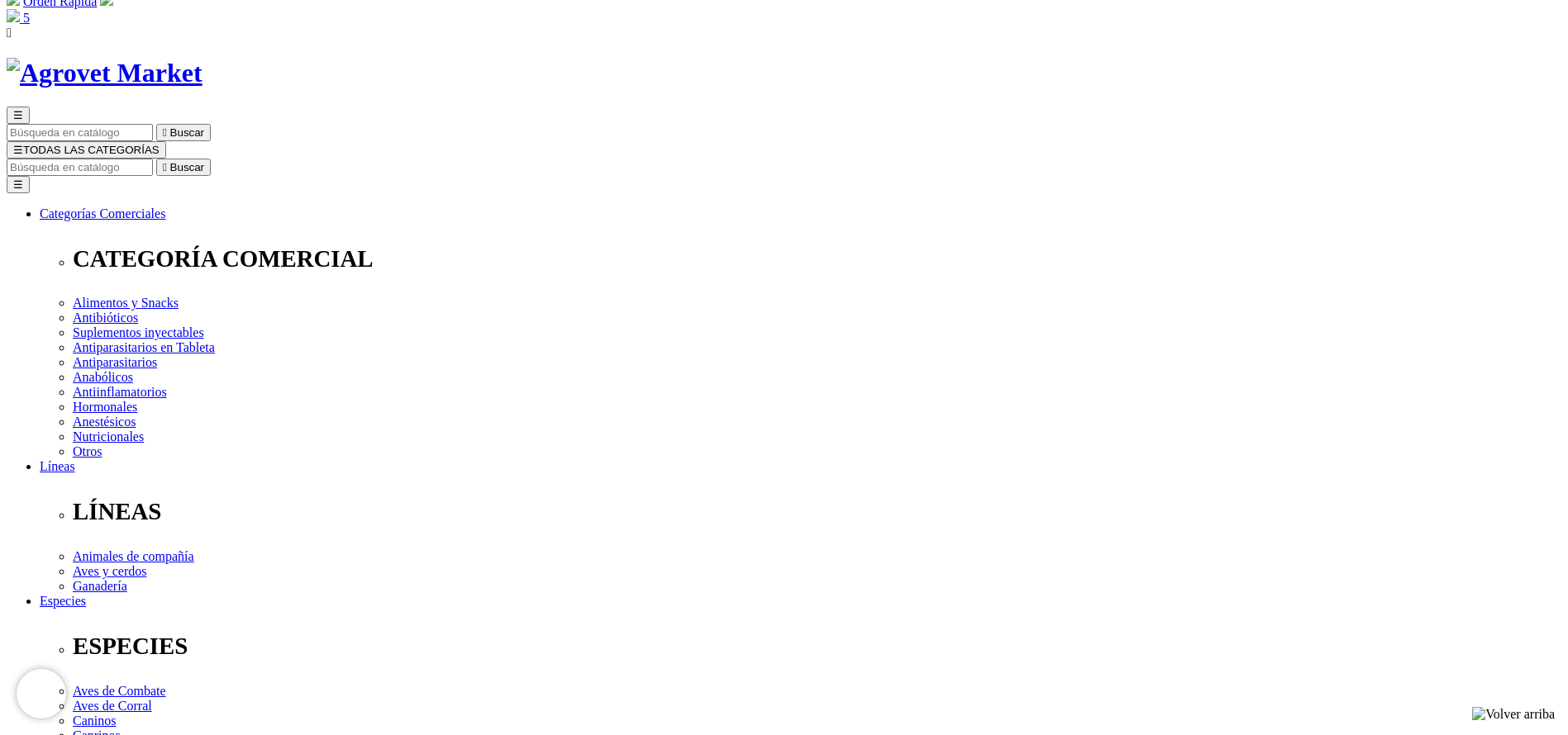
drag, startPoint x: 1188, startPoint y: 205, endPoint x: 1268, endPoint y: 220, distance: 81.4
copy span "320.00"
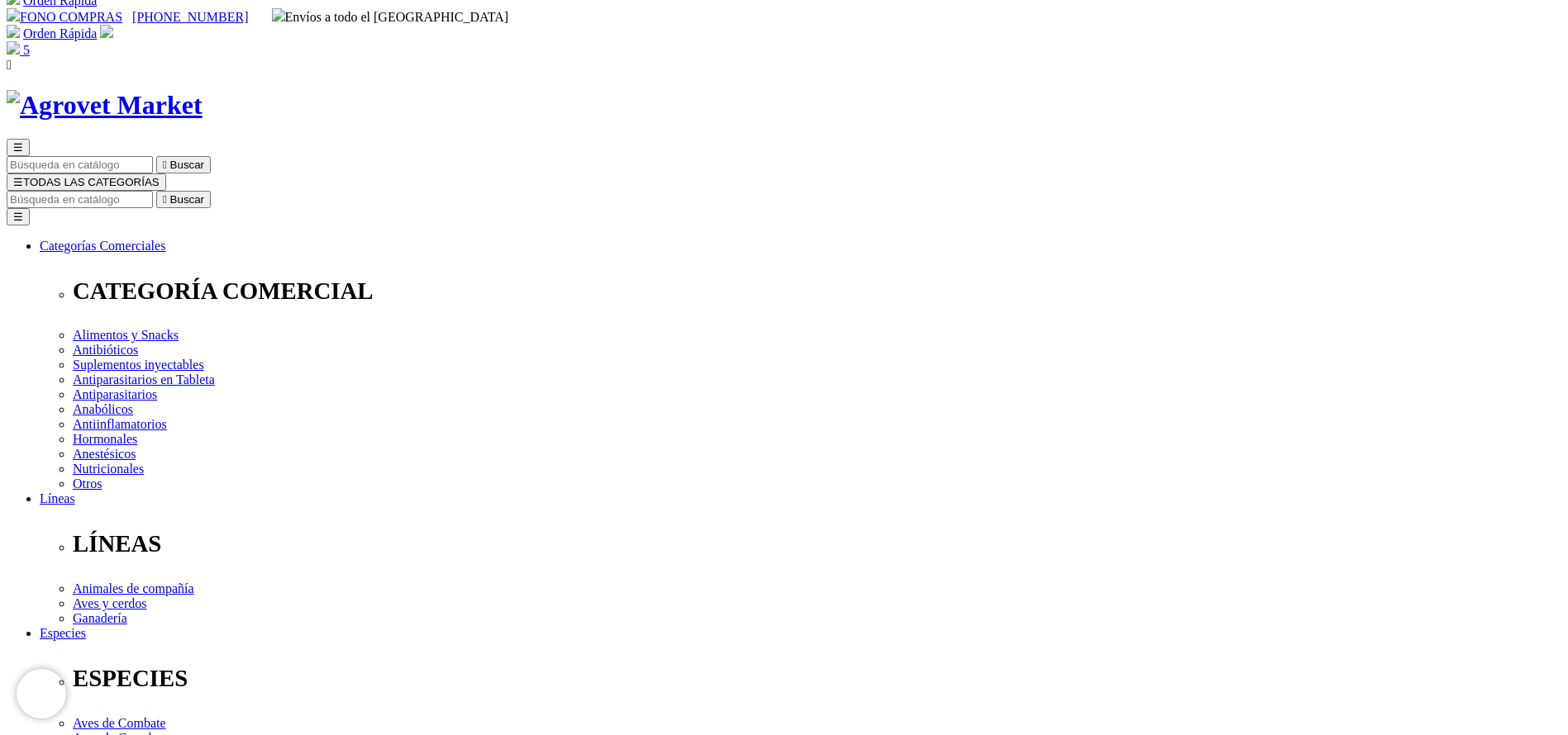
scroll to position [0, 0]
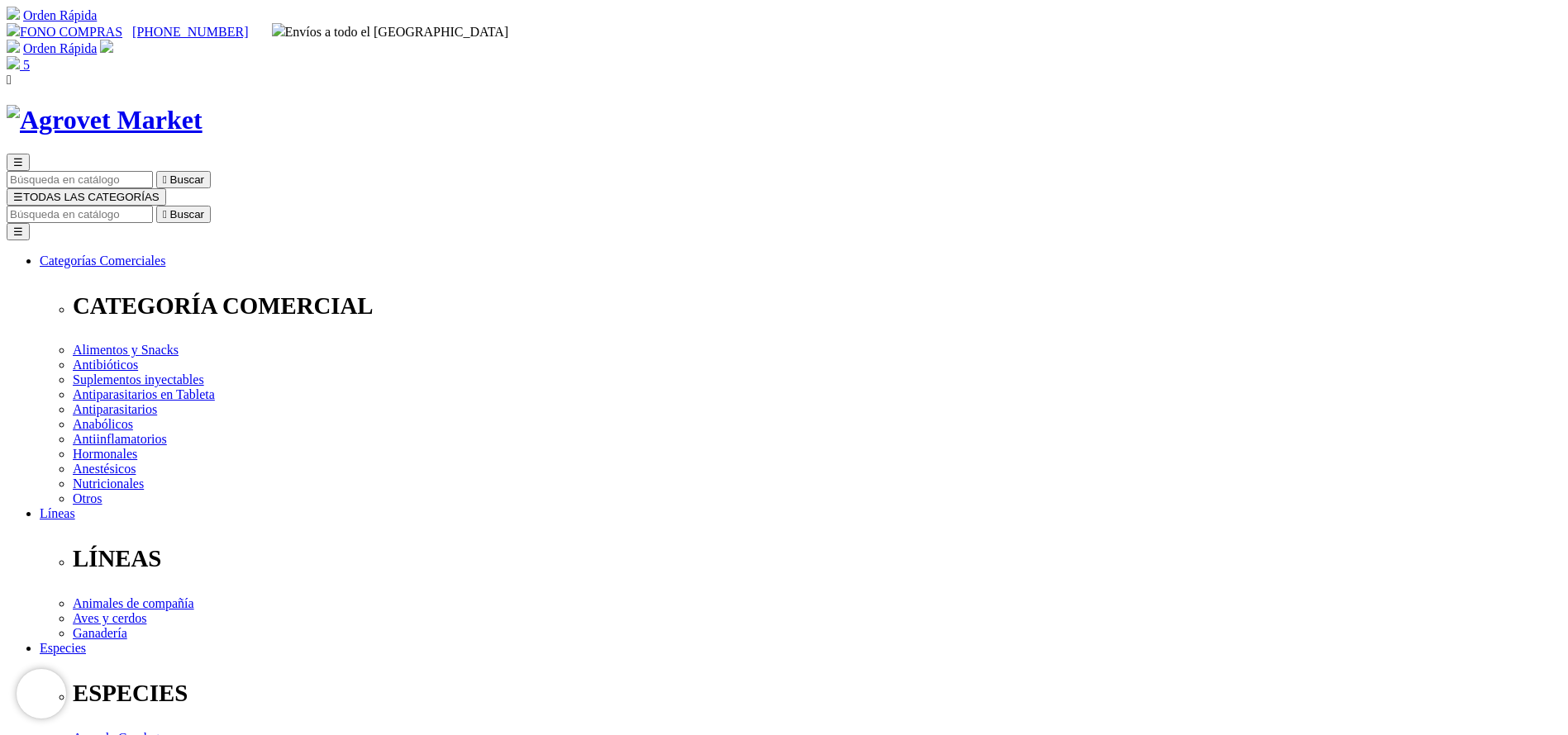
click at [153, 205] on input "Buscar" at bounding box center [80, 214] width 146 height 18
type input "viro"
click at [157, 205] on button " Buscar" at bounding box center [184, 214] width 54 height 18
select select "291"
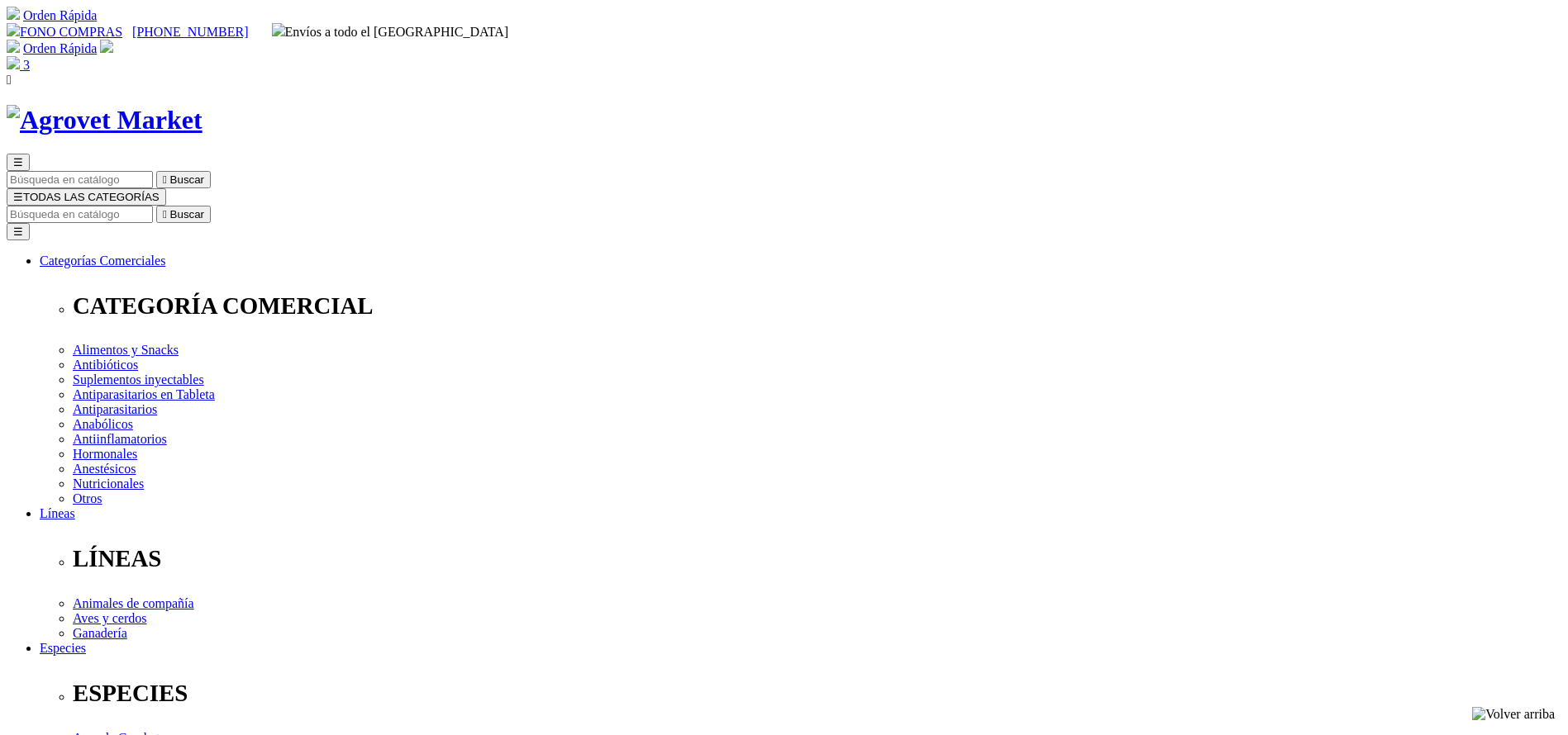
select select "291"
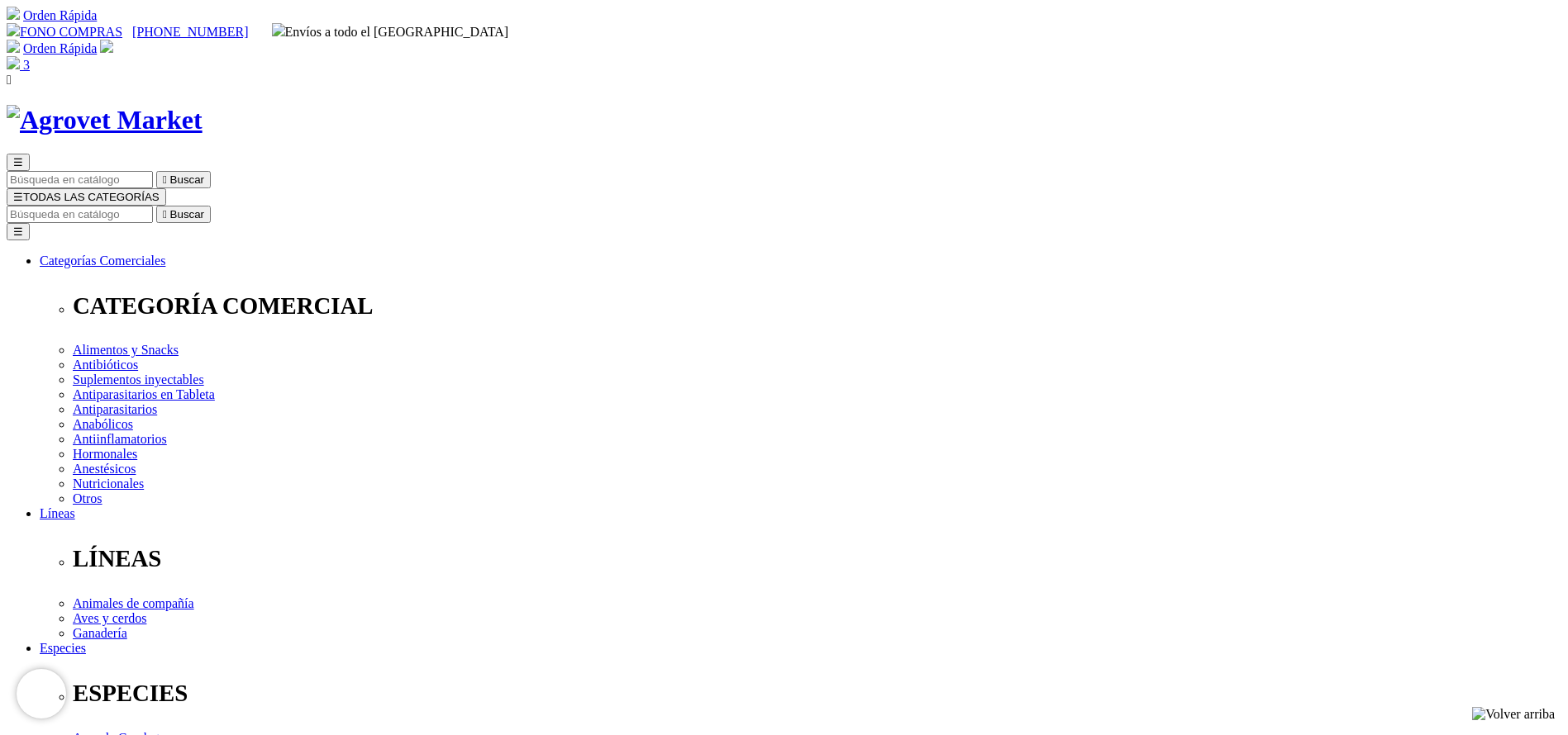
copy div "Virodine® S"
click at [153, 205] on input "Buscar" at bounding box center [80, 214] width 146 height 18
type input "can"
click at [157, 205] on button " Buscar" at bounding box center [184, 214] width 54 height 18
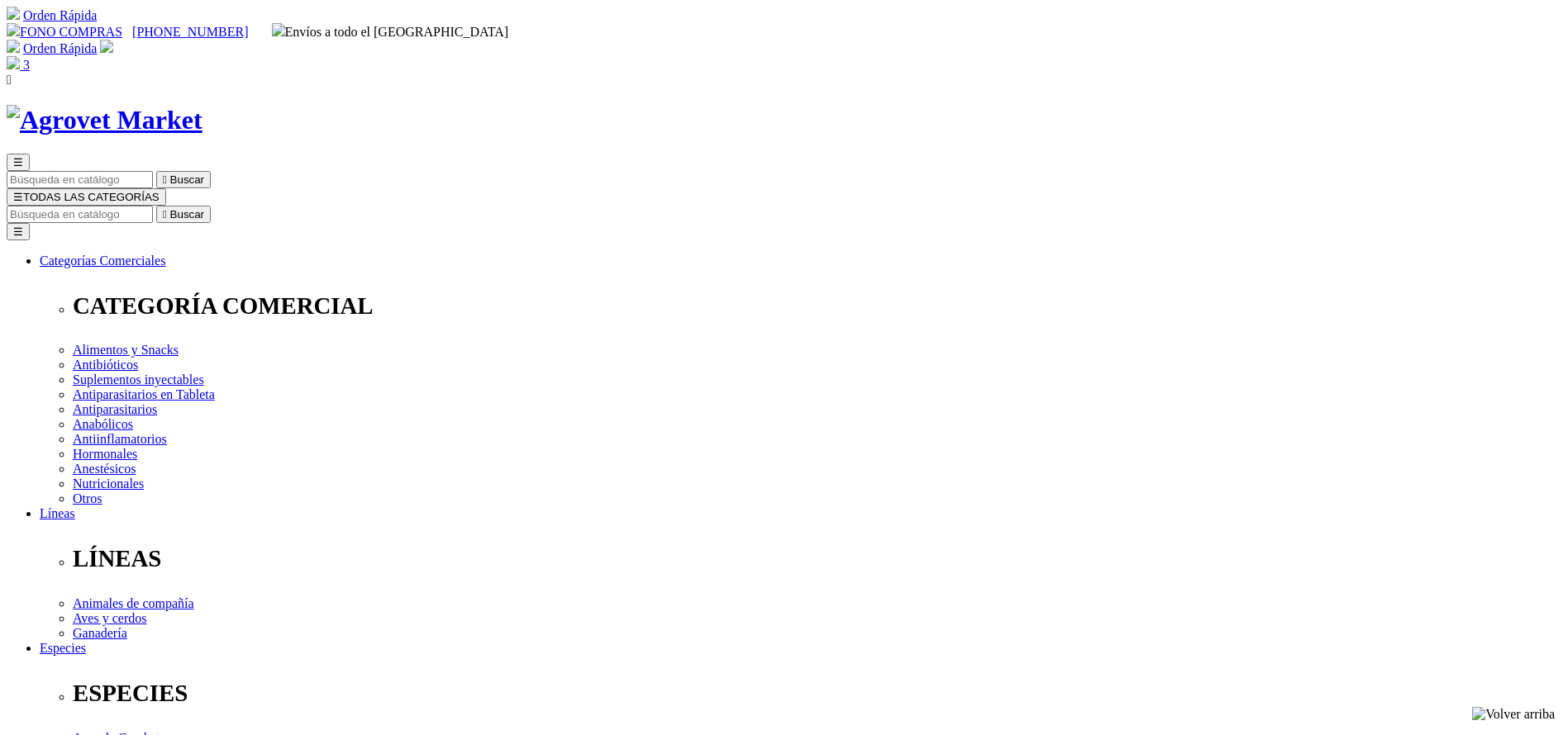
drag, startPoint x: 0, startPoint y: 0, endPoint x: 943, endPoint y: 537, distance: 1085.2
select select "26"
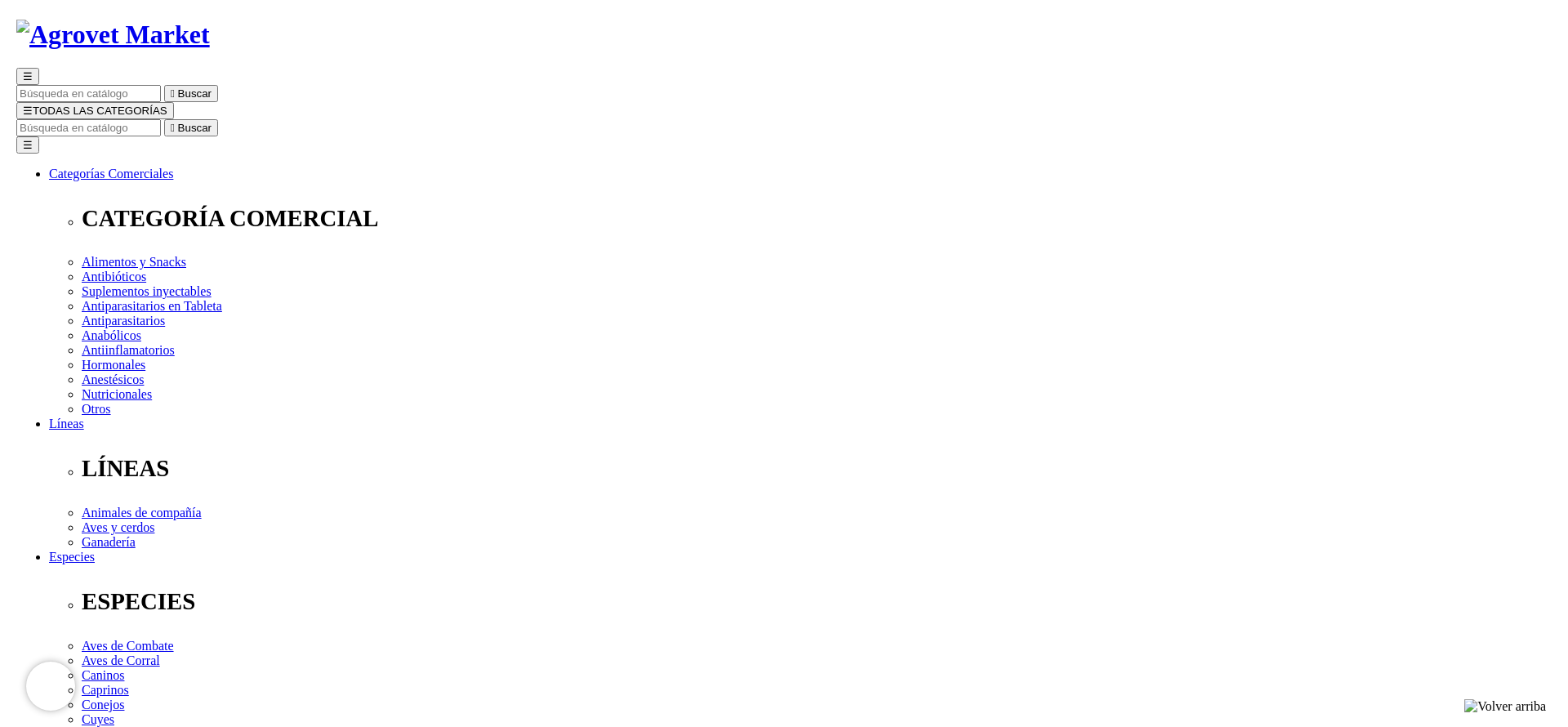
scroll to position [122, 0]
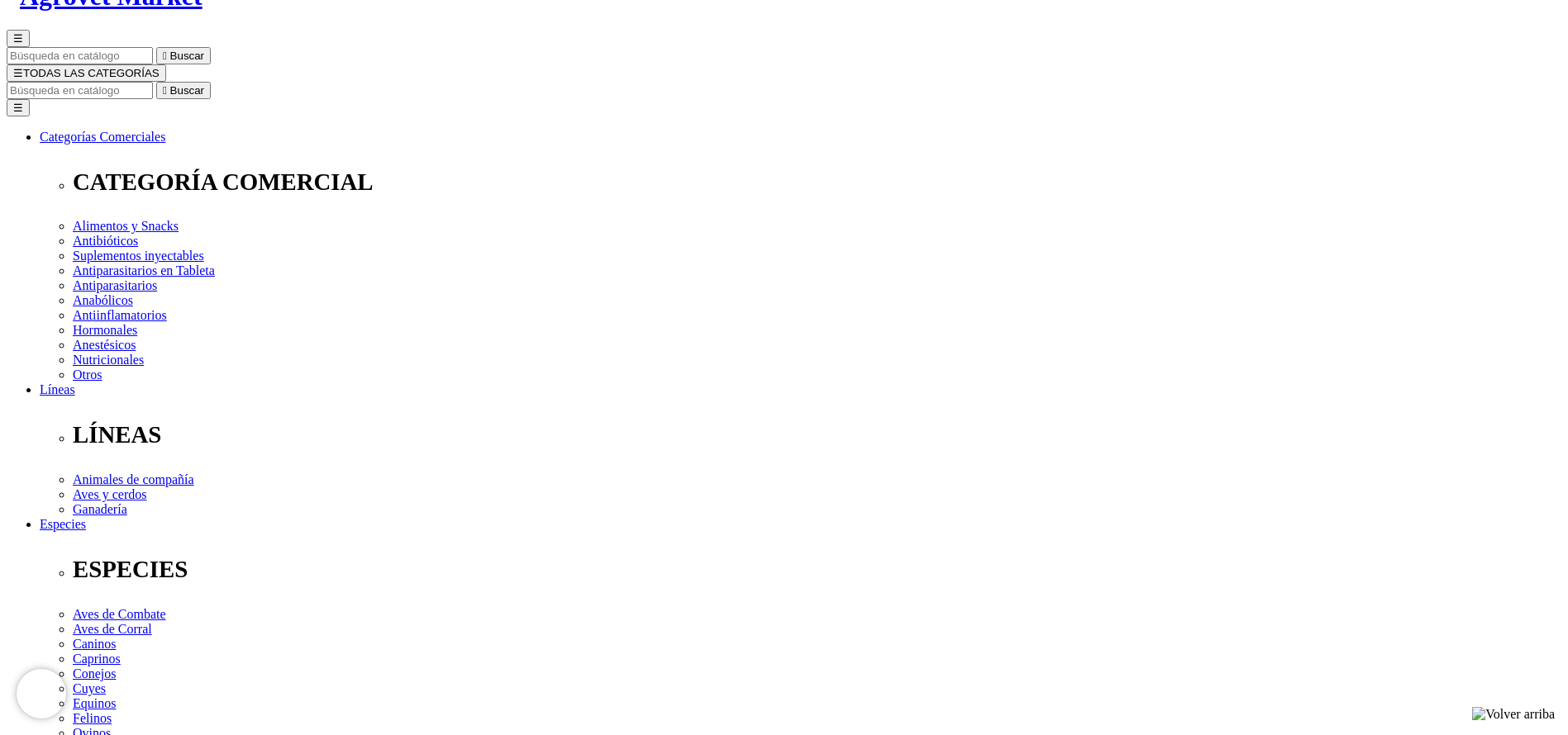
select select "26"
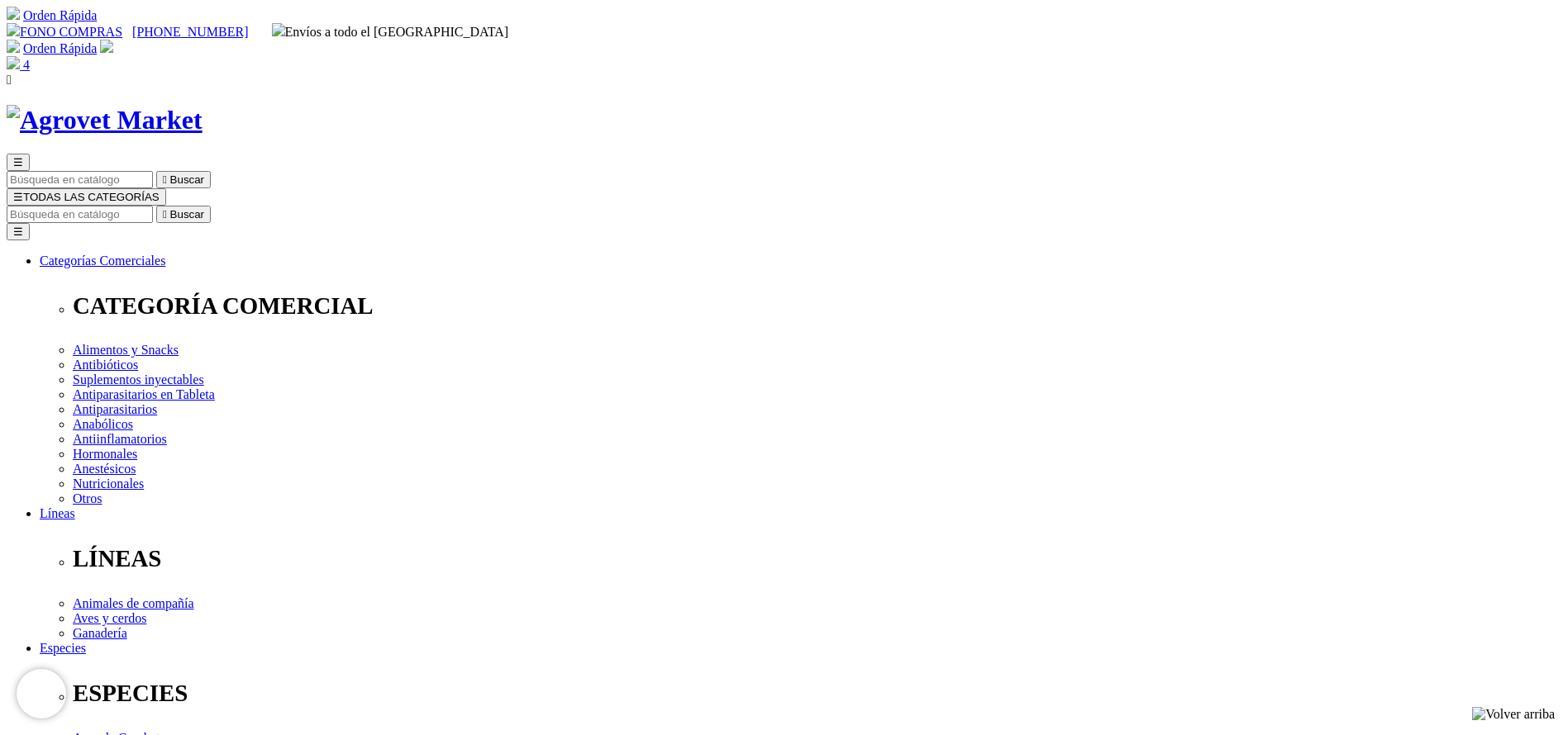
type input "COMPRA1"
click at [153, 205] on input "Buscar" at bounding box center [80, 214] width 146 height 18
type input "adefo"
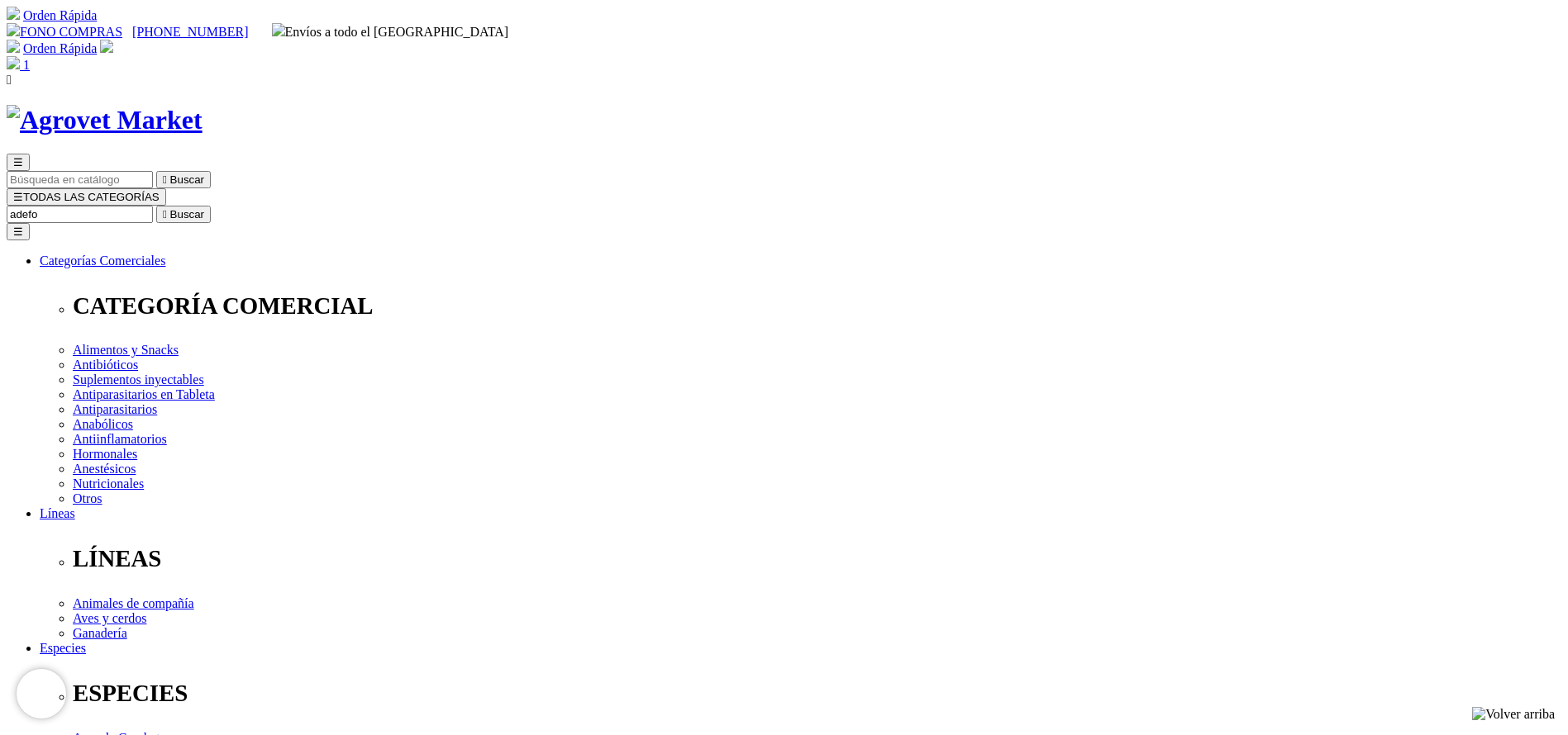
click at [157, 205] on button " Buscar" at bounding box center [184, 214] width 54 height 18
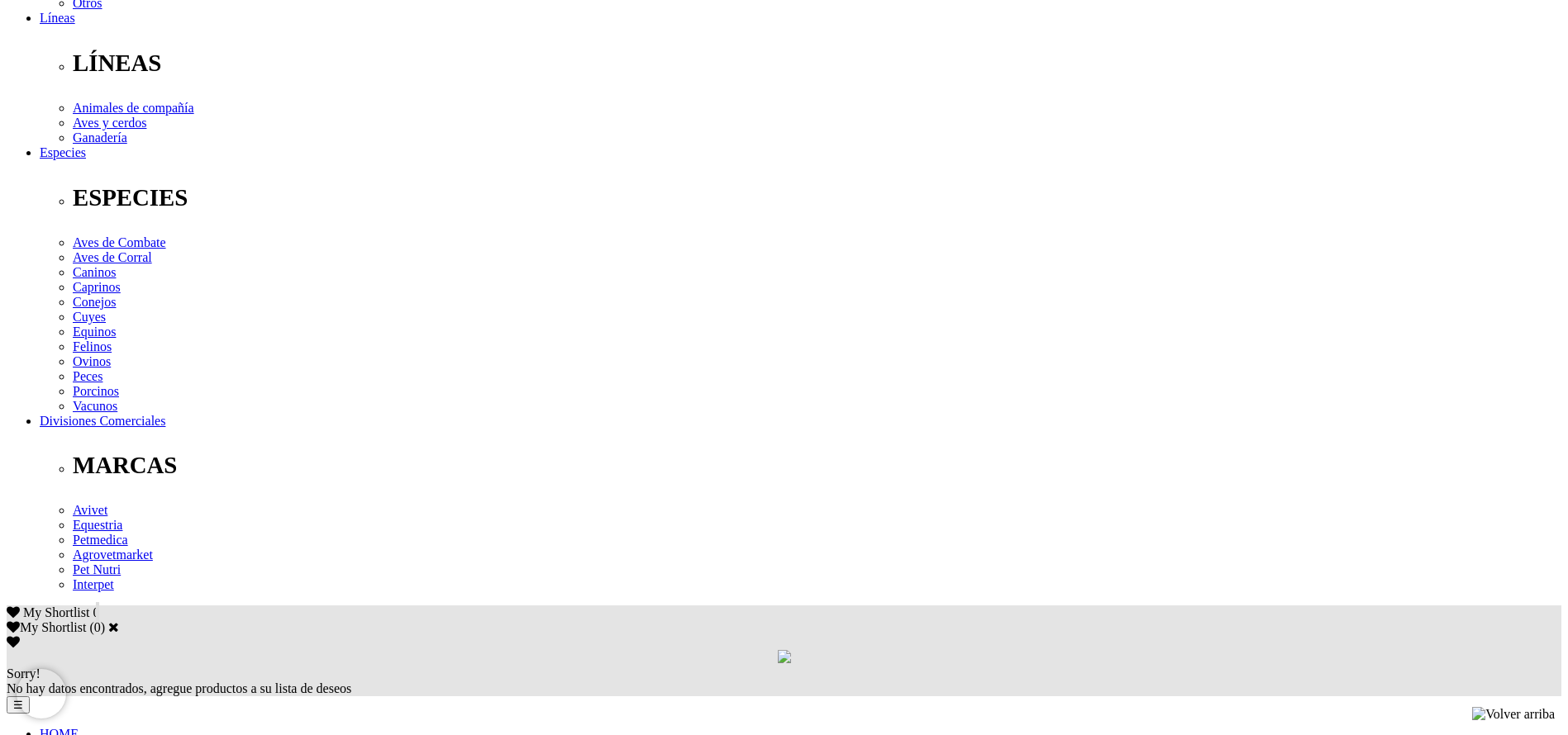
copy div "Prevención y tratamiento de avitaminosis A, D 3 , E y como terapia complementar…"
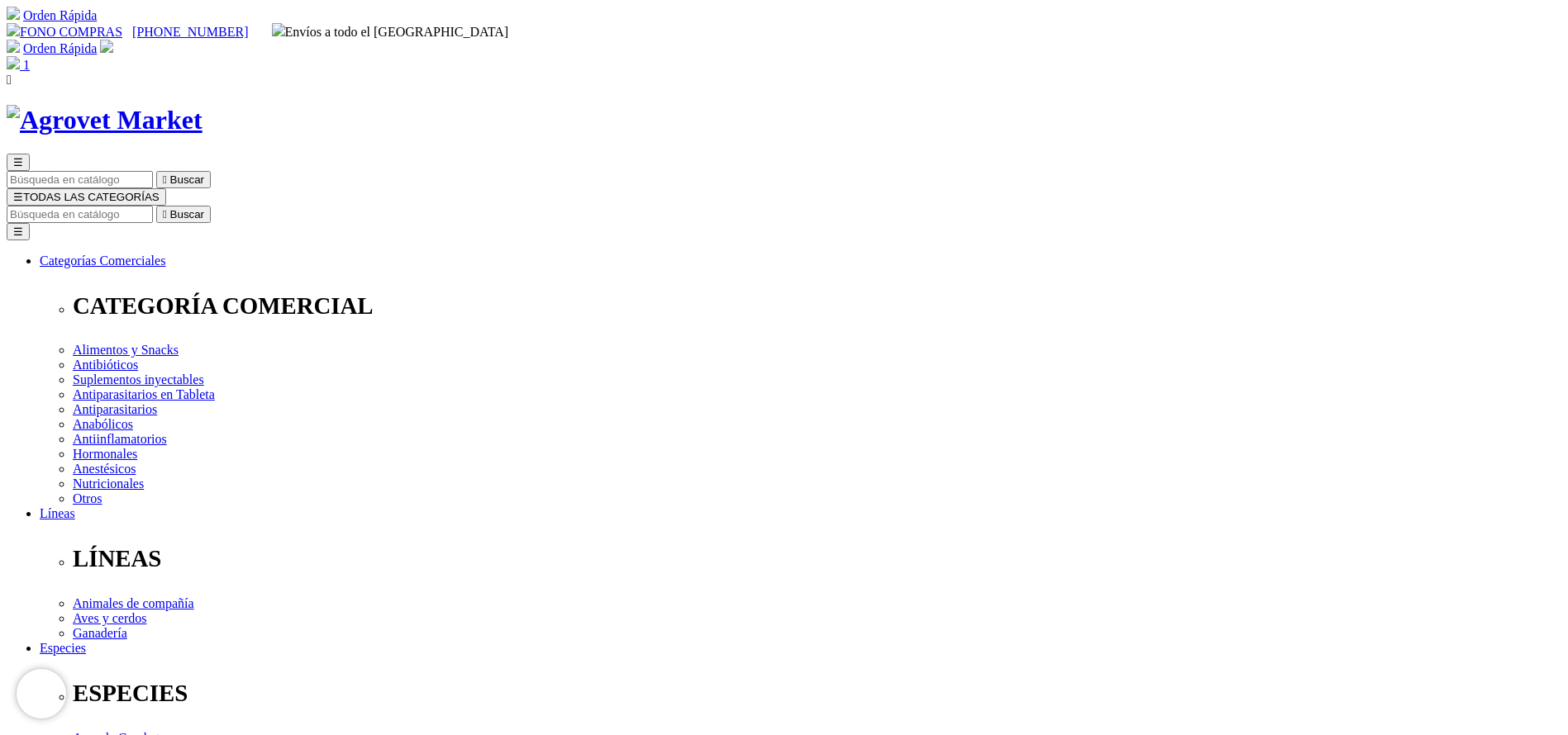
click at [153, 205] on input "Buscar" at bounding box center [80, 214] width 146 height 18
type input "tylo"
click at [157, 205] on button " Buscar" at bounding box center [184, 214] width 54 height 18
select select "5"
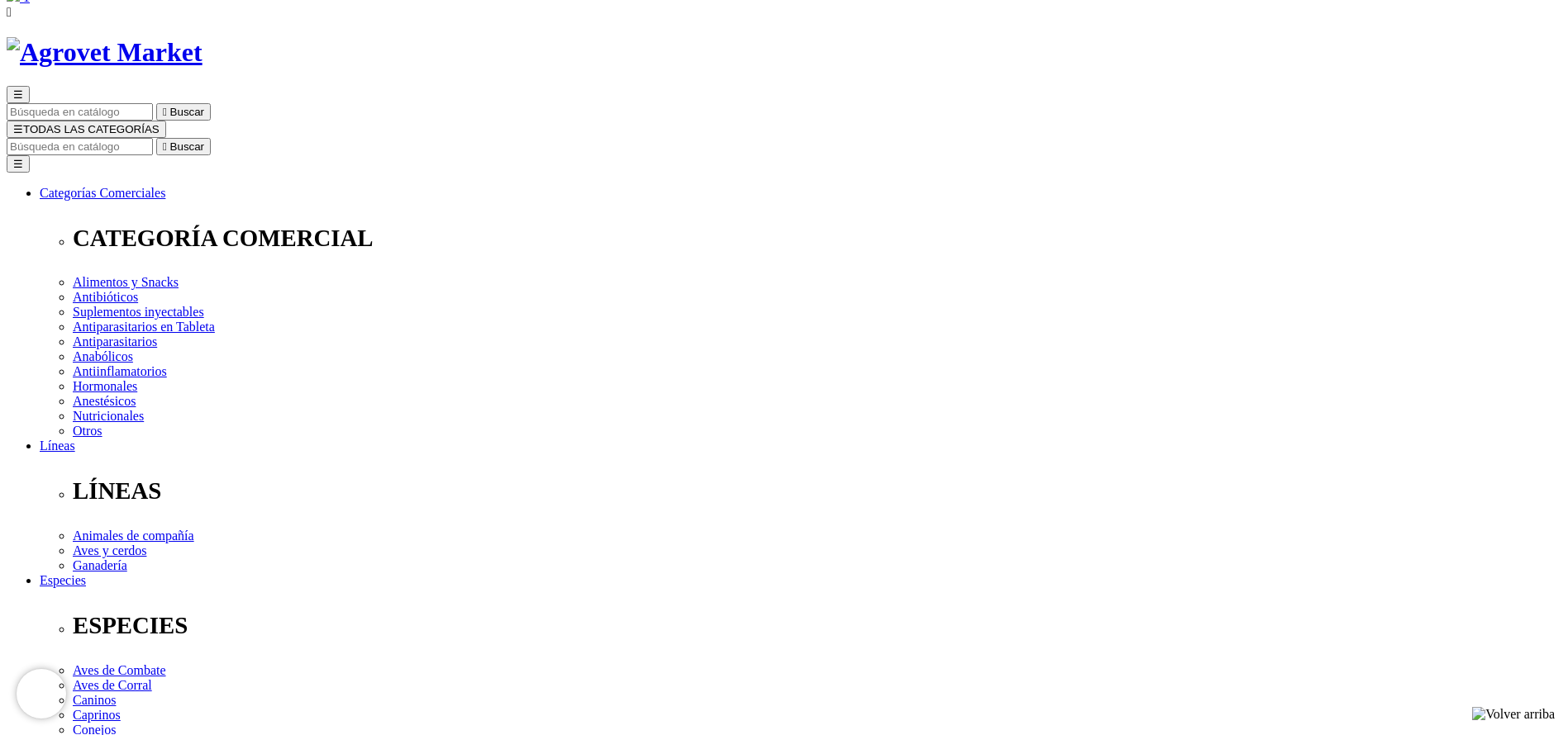
scroll to position [124, 0]
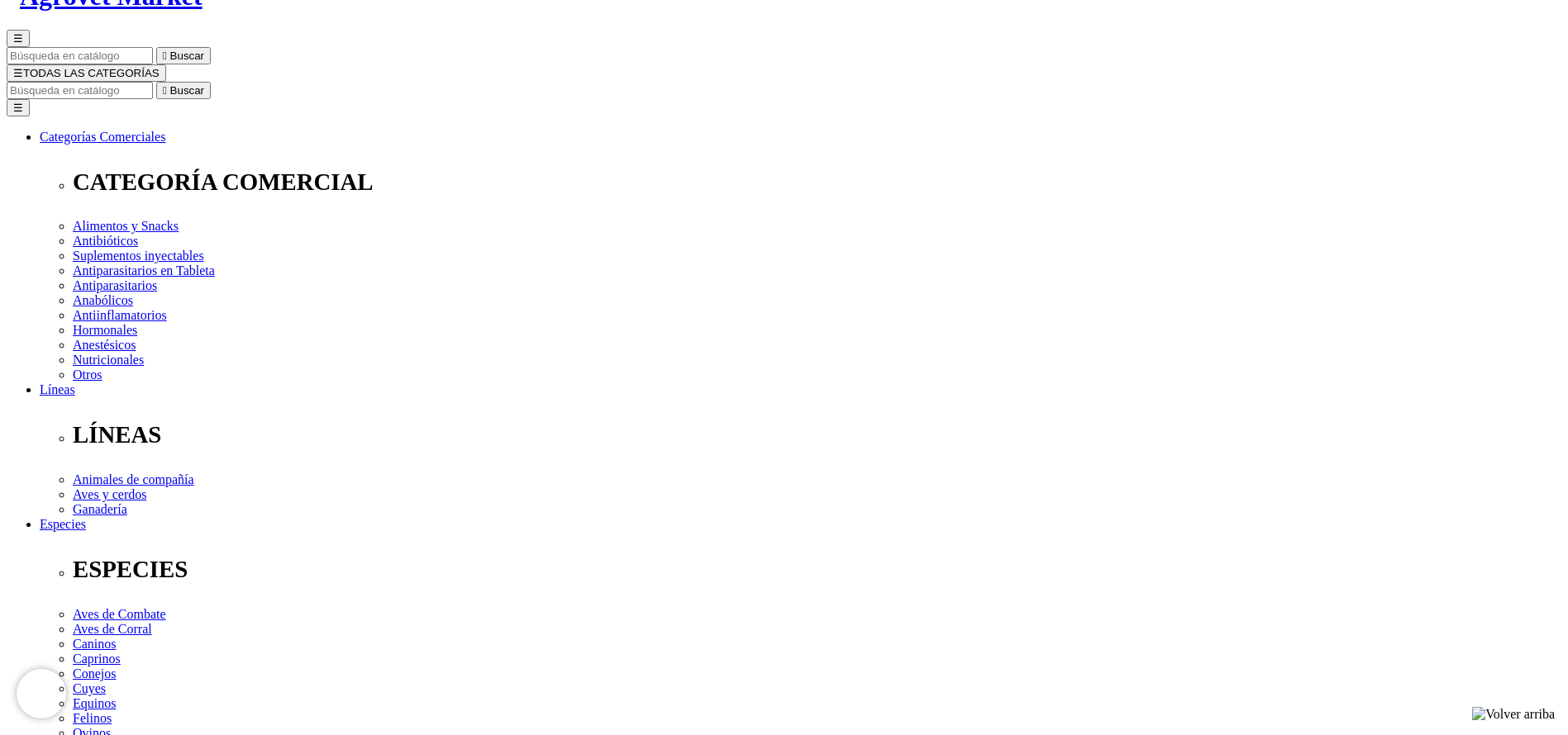
select select "5"
copy div "S/177.00"
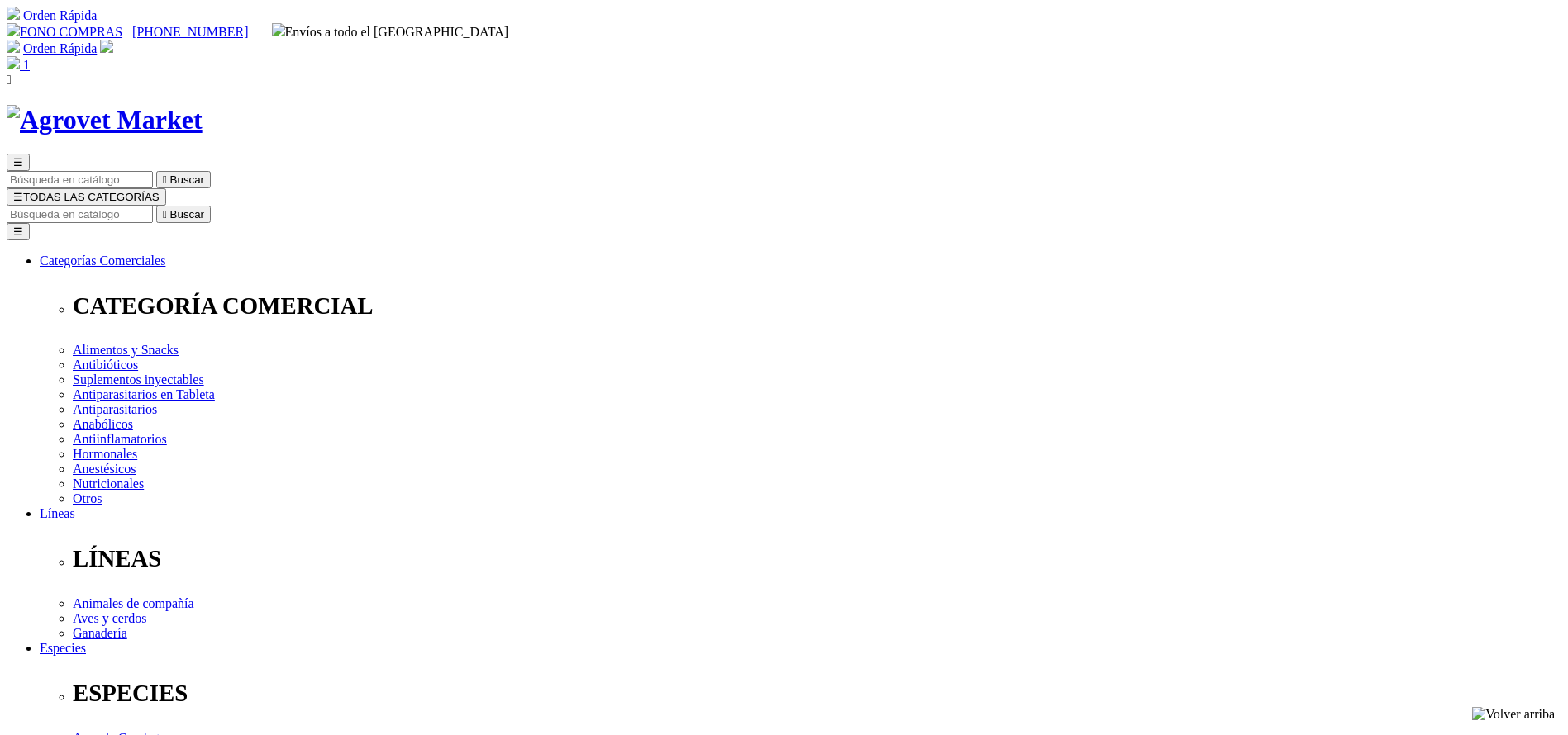
drag, startPoint x: 795, startPoint y: 344, endPoint x: 858, endPoint y: 342, distance: 63.0
